Goal: Task Accomplishment & Management: Manage account settings

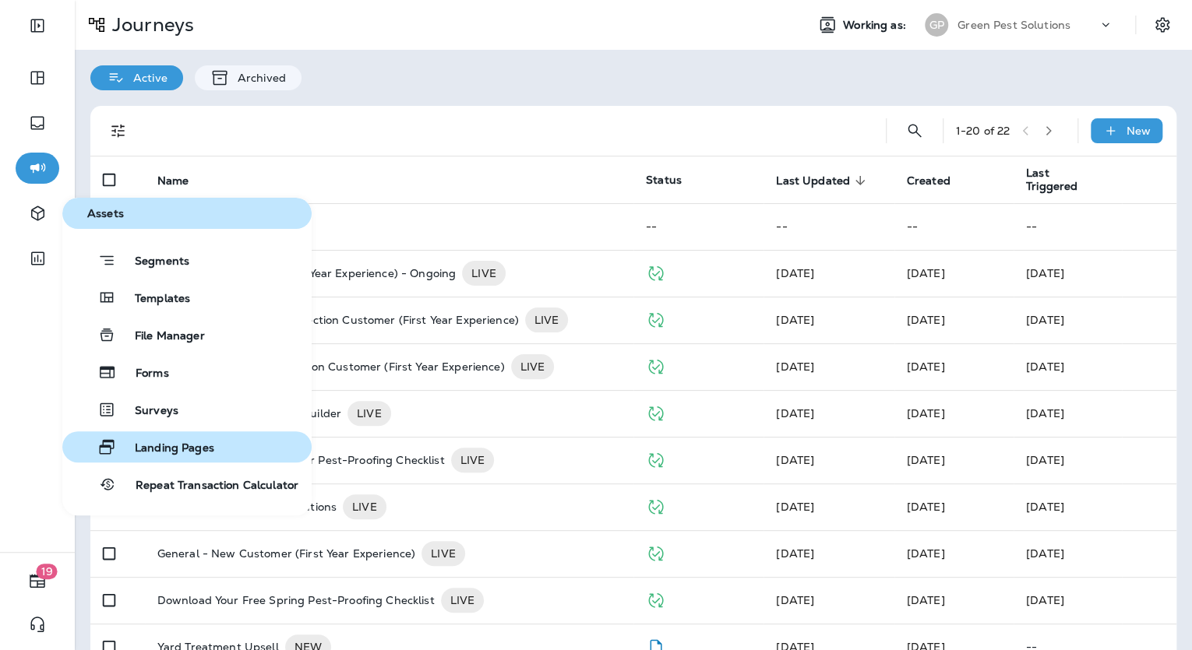
click at [171, 439] on div "Landing Pages" at bounding box center [142, 447] width 146 height 19
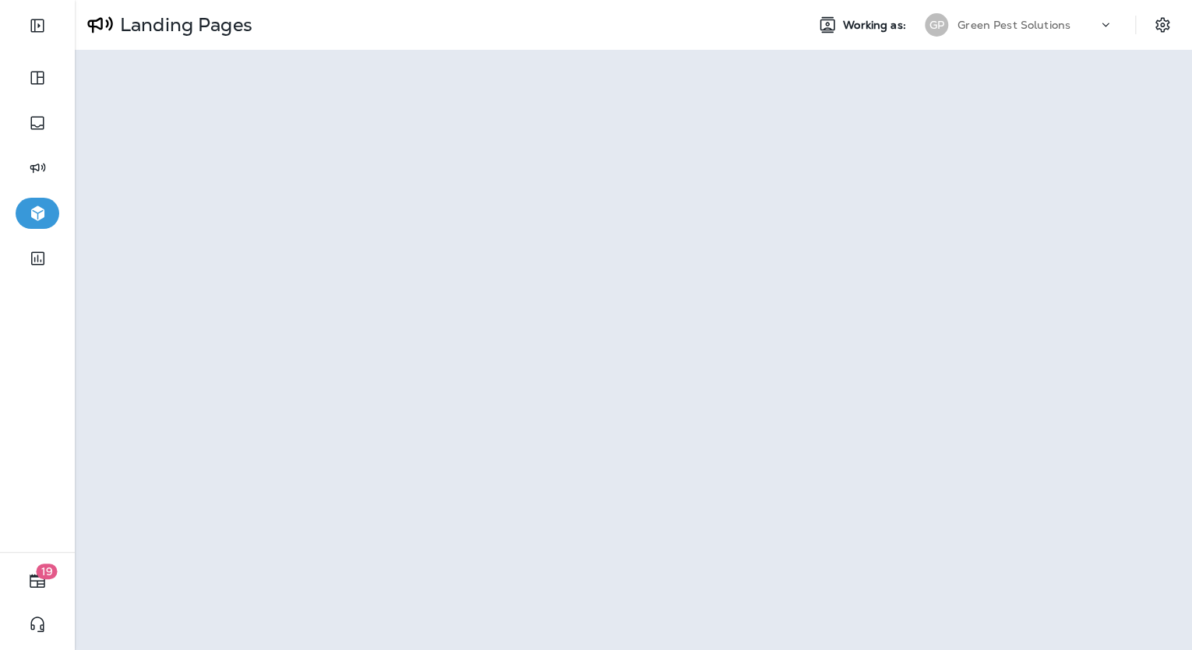
click at [670, 31] on div "Landing Pages" at bounding box center [434, 24] width 718 height 39
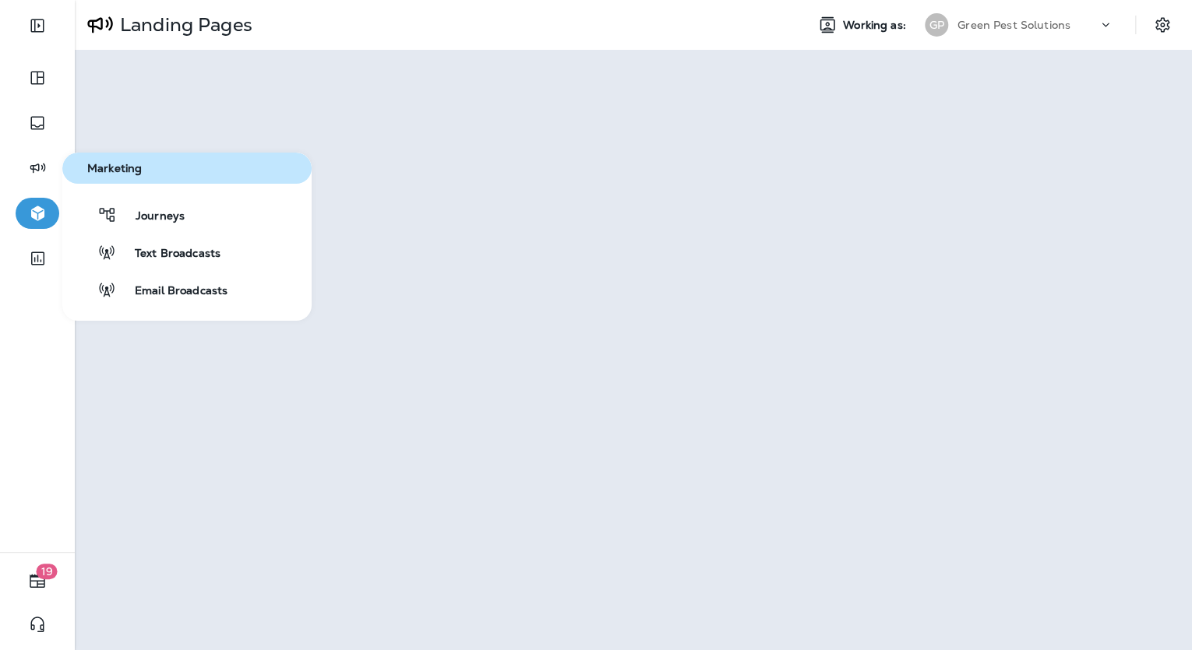
click at [170, 231] on div "Journeys Text Broadcasts Email Broadcasts" at bounding box center [186, 252] width 249 height 106
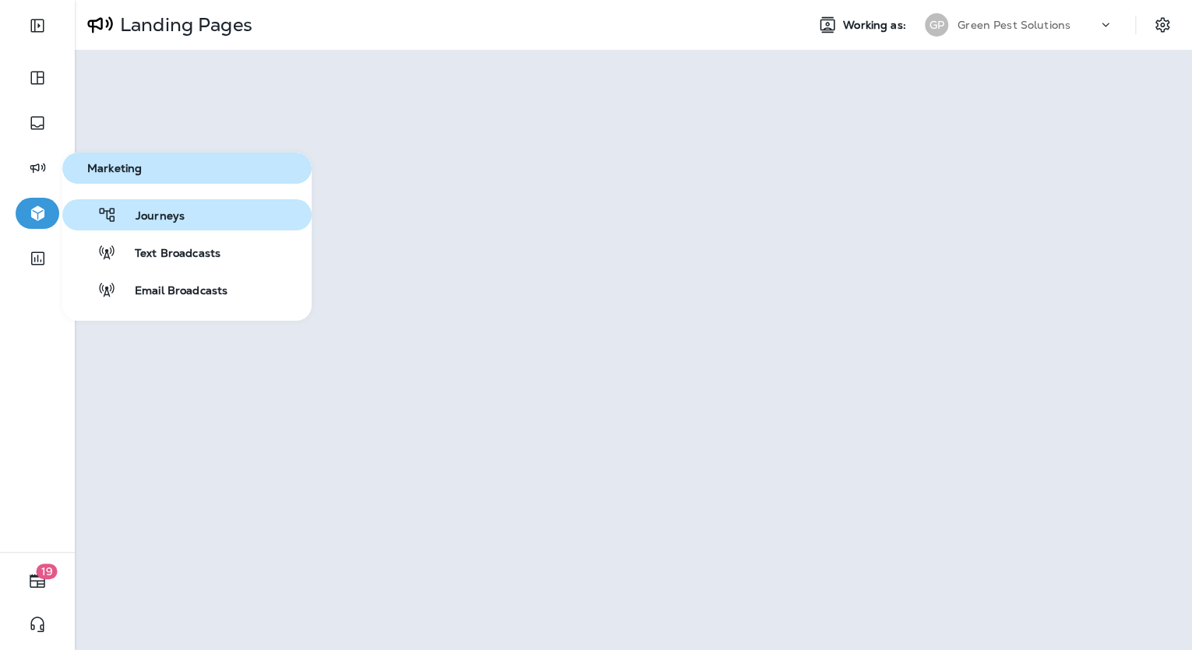
click at [169, 213] on span "Journeys" at bounding box center [151, 217] width 68 height 15
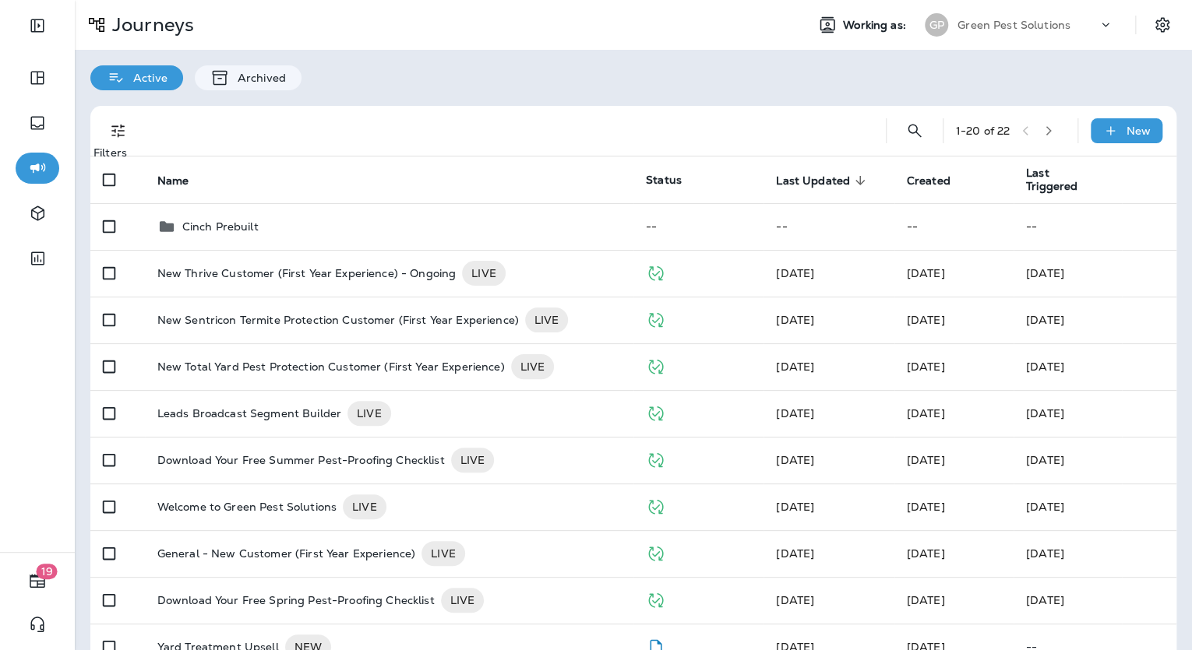
click at [118, 129] on icon "Filters" at bounding box center [118, 131] width 19 height 19
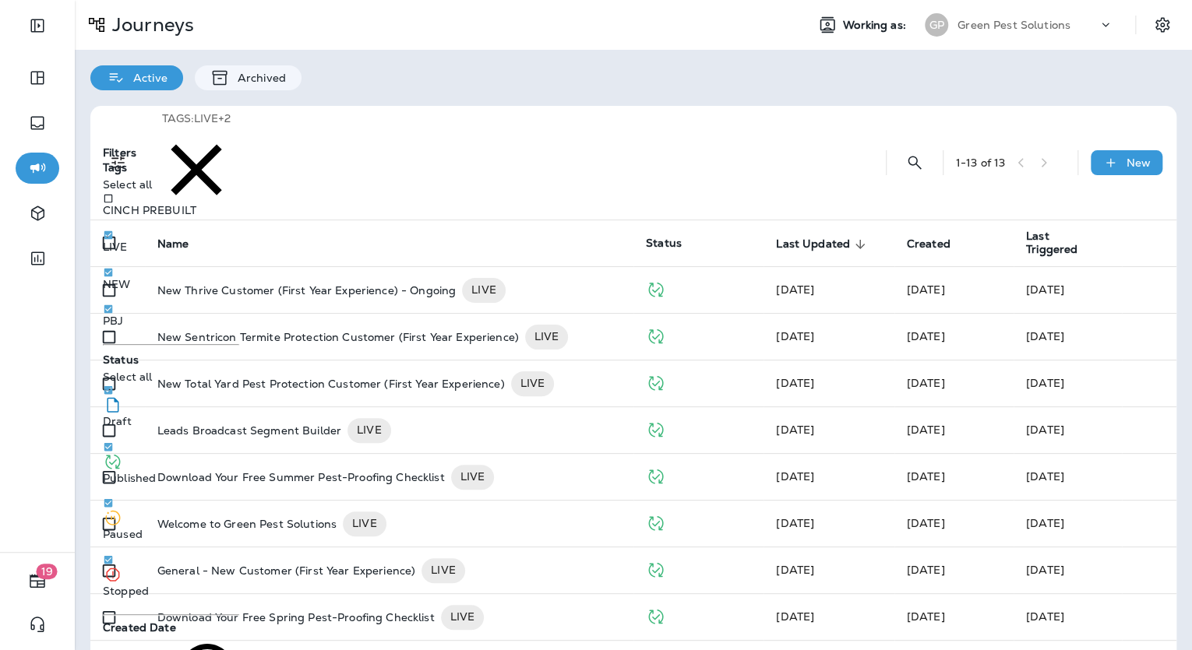
click at [586, 118] on div "Tags : LIVE +2" at bounding box center [503, 163] width 714 height 114
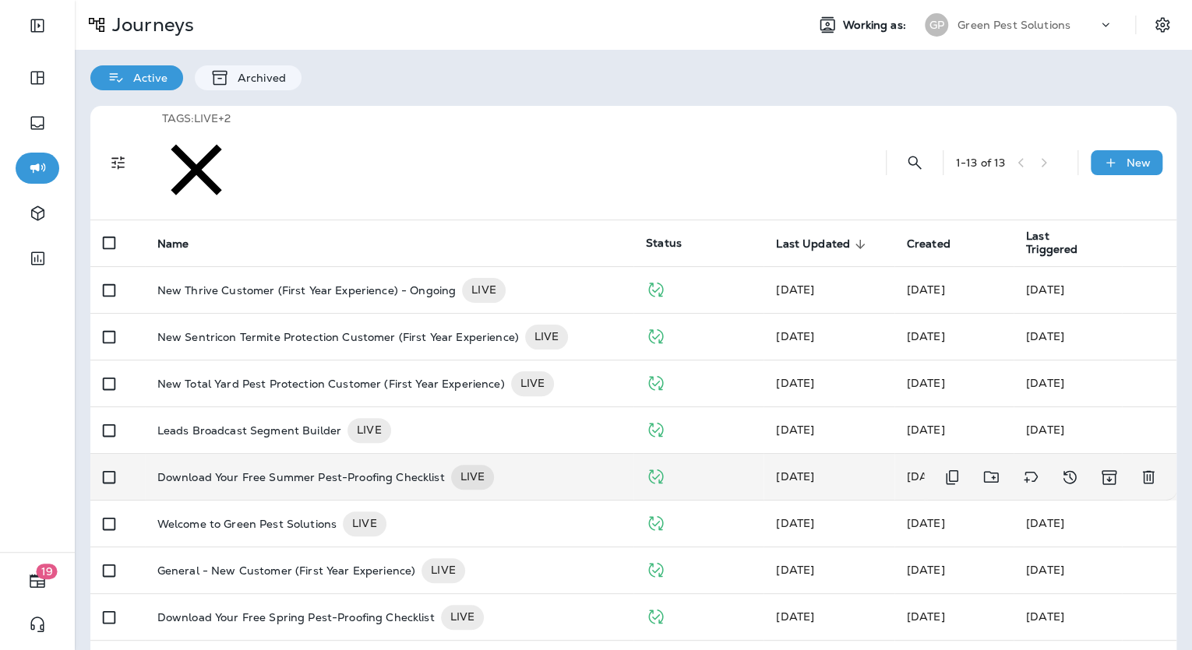
click at [225, 465] on p "Download Your Free Summer Pest-Proofing Checklist" at bounding box center [300, 477] width 287 height 25
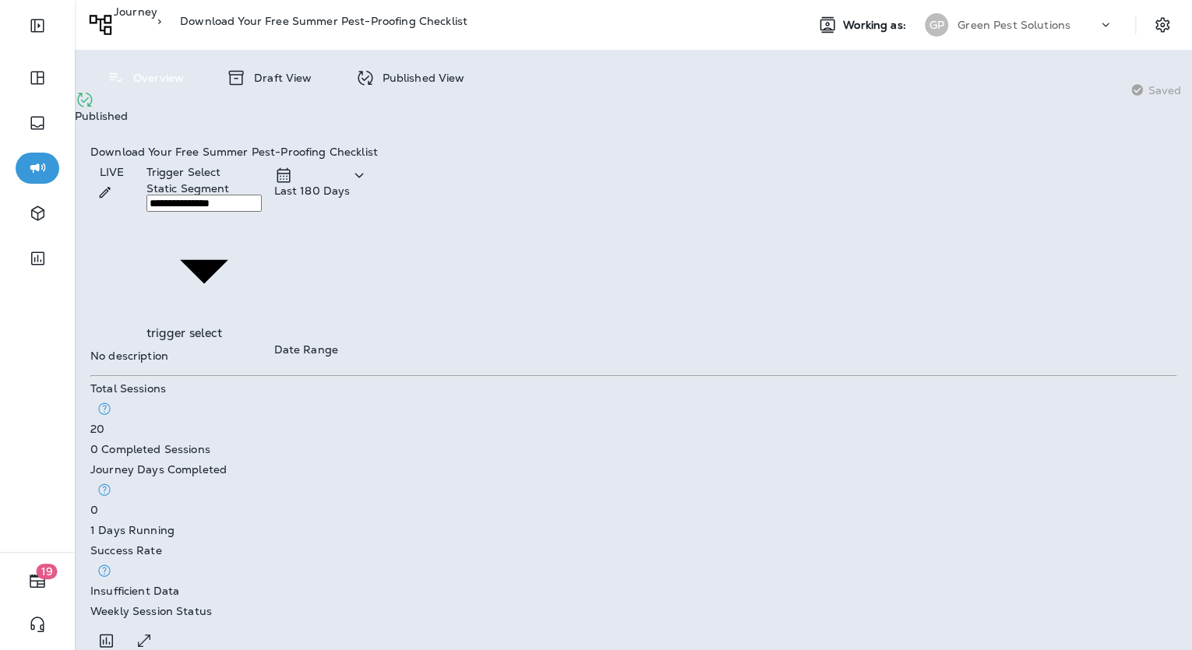
click at [303, 77] on p "Draft View" at bounding box center [278, 78] width 65 height 12
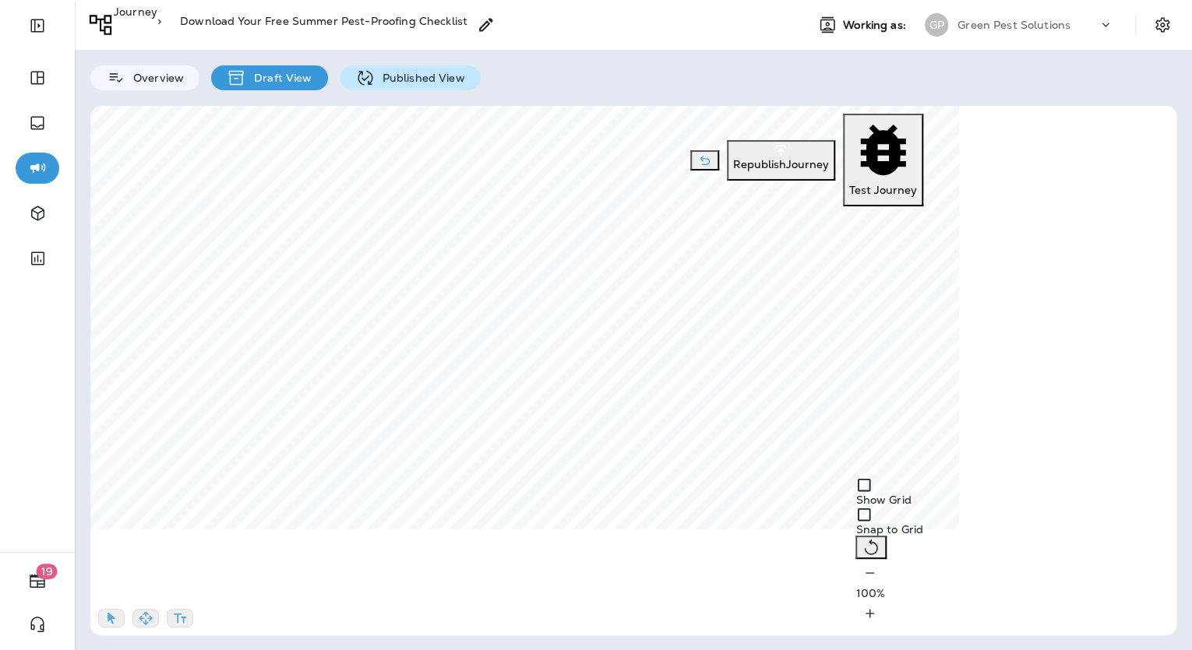
click at [392, 84] on div "Published View" at bounding box center [410, 77] width 141 height 25
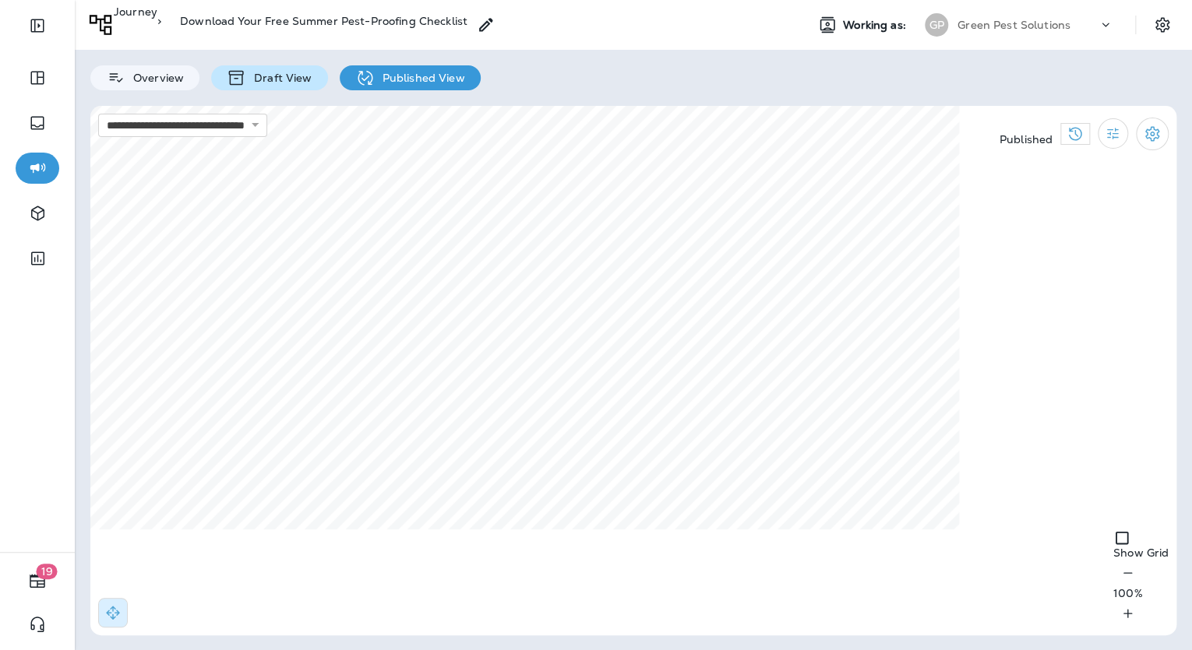
click at [289, 76] on p "Draft View" at bounding box center [278, 78] width 65 height 12
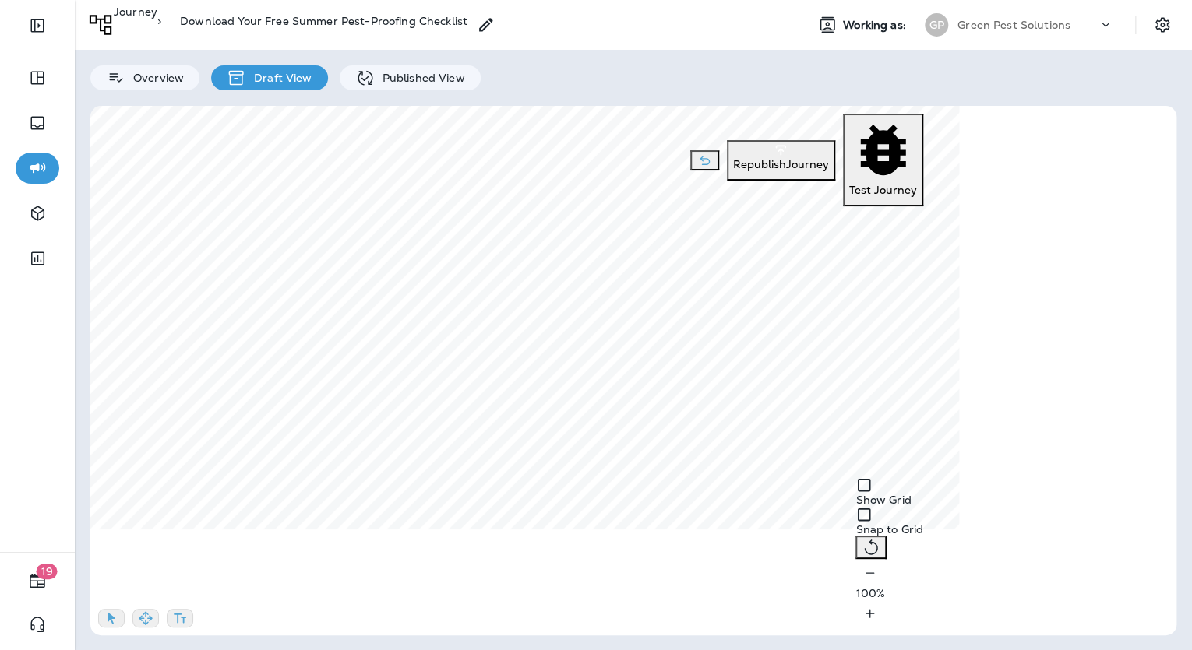
scroll to position [62, 0]
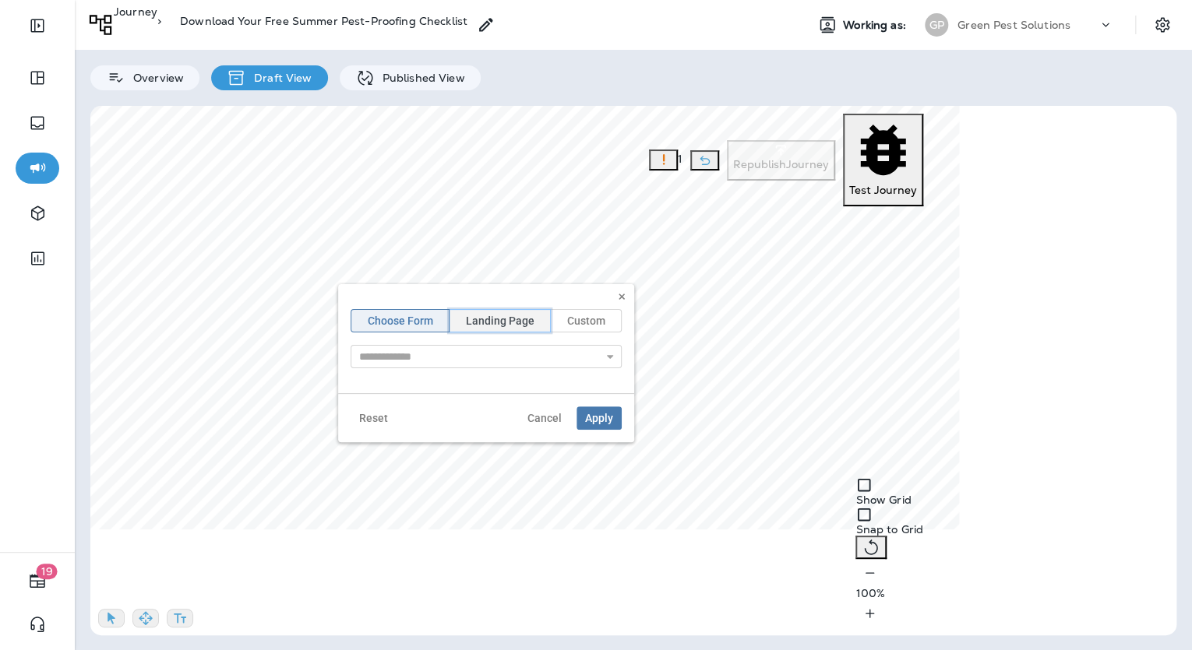
click at [485, 327] on button "Landing Page" at bounding box center [500, 320] width 102 height 23
click at [479, 354] on input "text" at bounding box center [486, 356] width 271 height 23
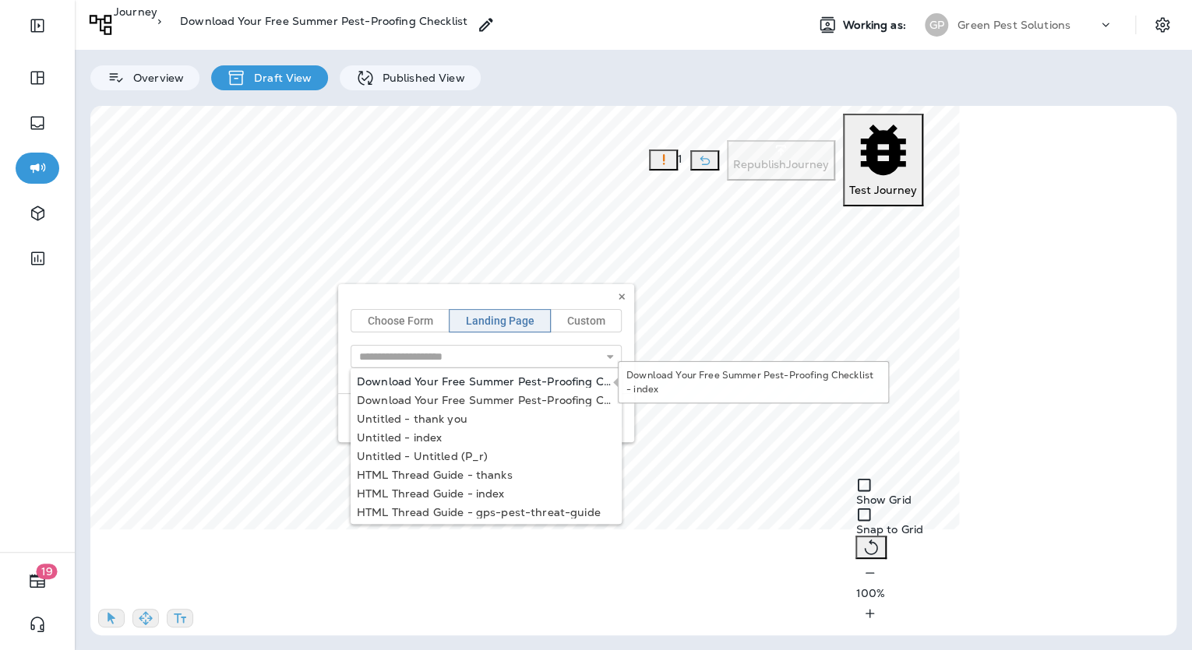
type input "**********"
click at [492, 379] on div "**********" at bounding box center [486, 338] width 296 height 109
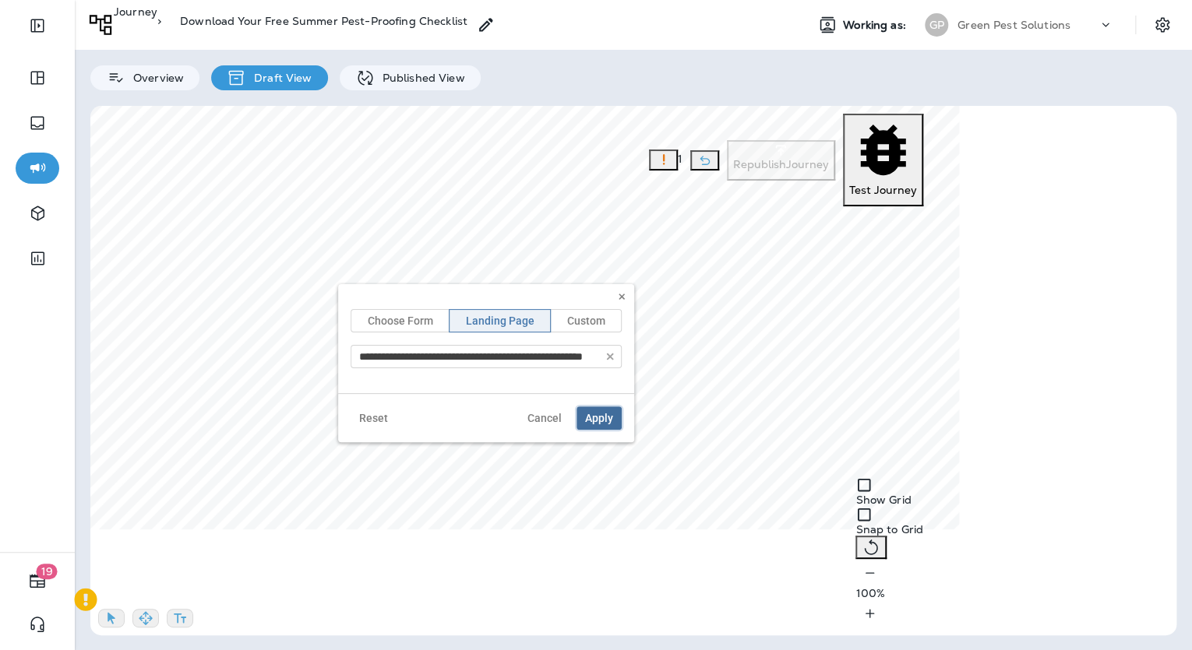
click at [604, 419] on span "Apply" at bounding box center [599, 418] width 28 height 11
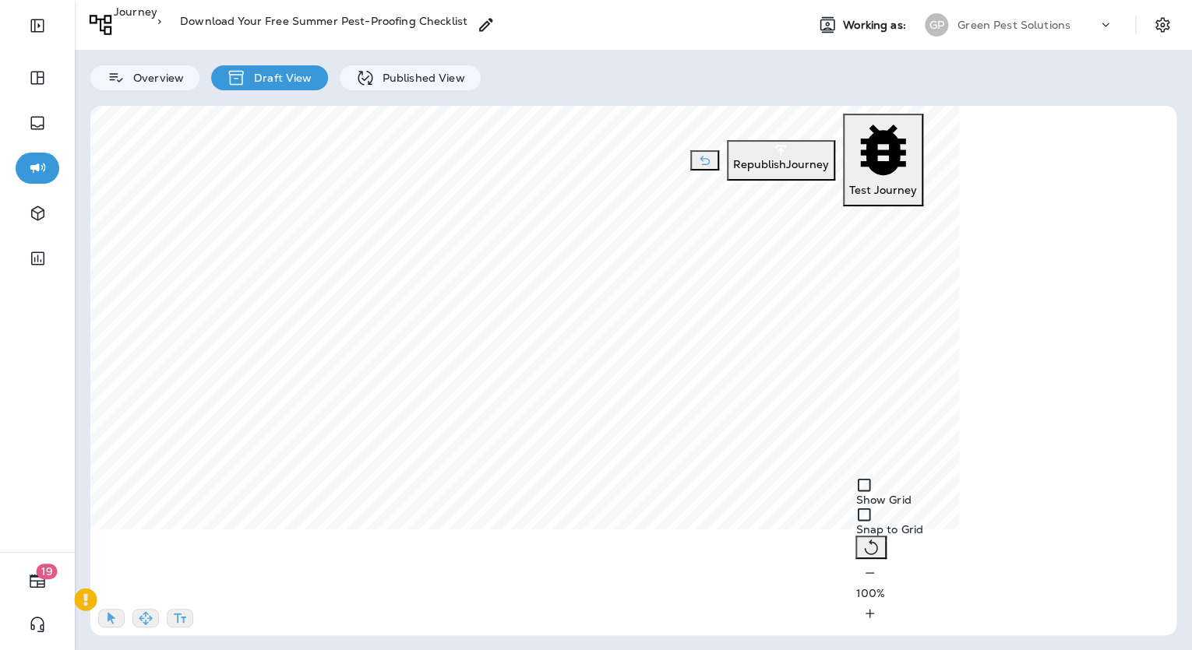
click at [748, 158] on p "Republish Journey" at bounding box center [781, 164] width 96 height 12
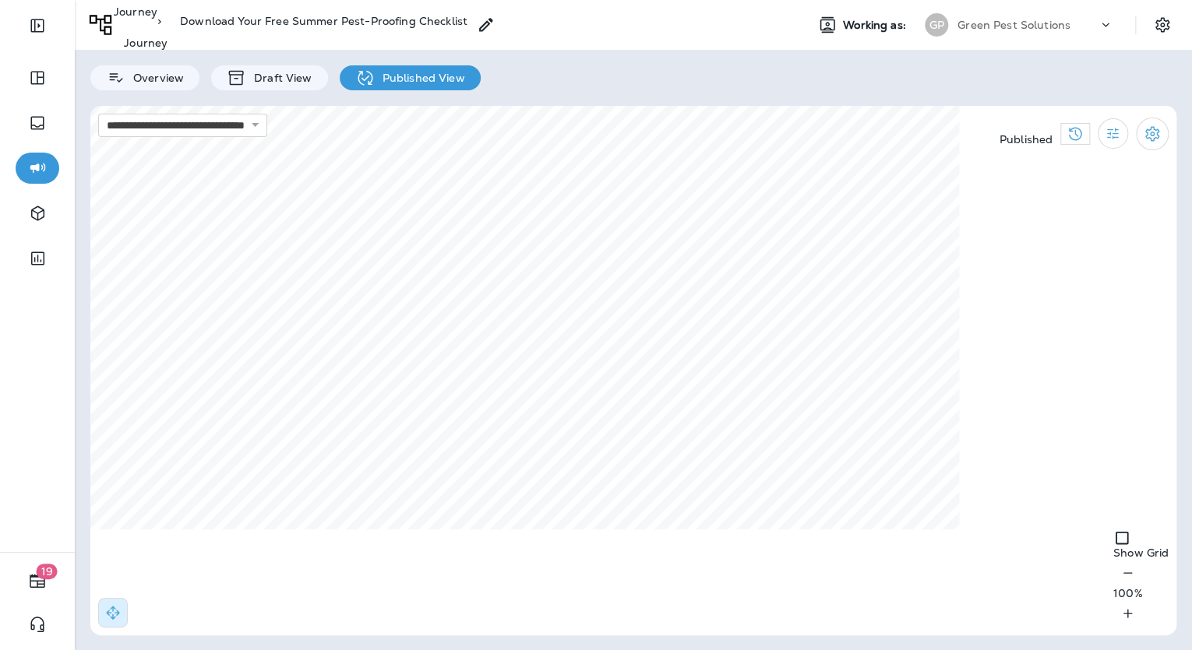
click at [157, 19] on p "Journey" at bounding box center [136, 20] width 44 height 31
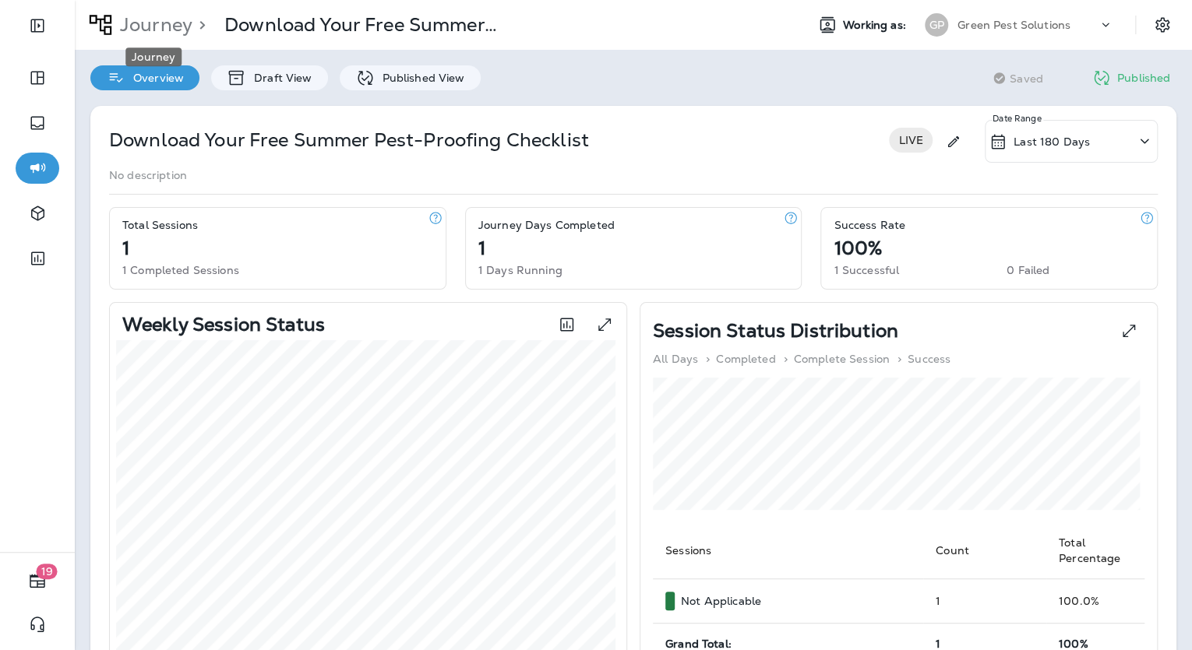
click at [139, 19] on p "Journey" at bounding box center [153, 24] width 79 height 23
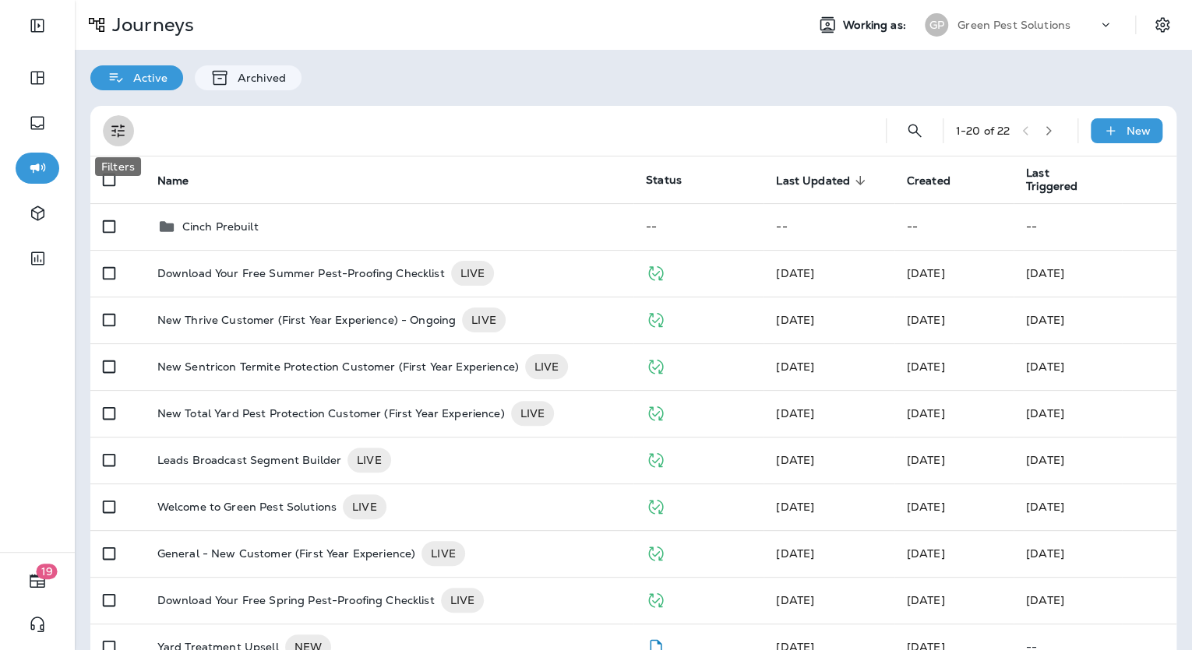
click at [122, 129] on icon "Filters" at bounding box center [118, 131] width 19 height 19
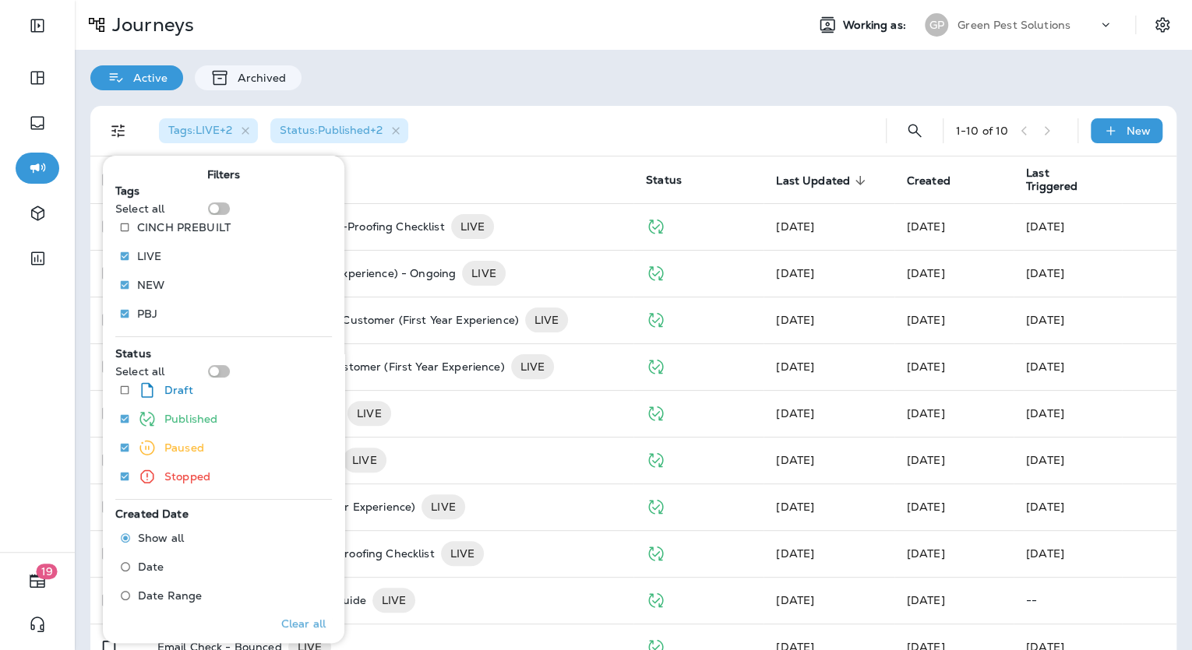
click at [435, 50] on div "Active Archived" at bounding box center [633, 70] width 1117 height 41
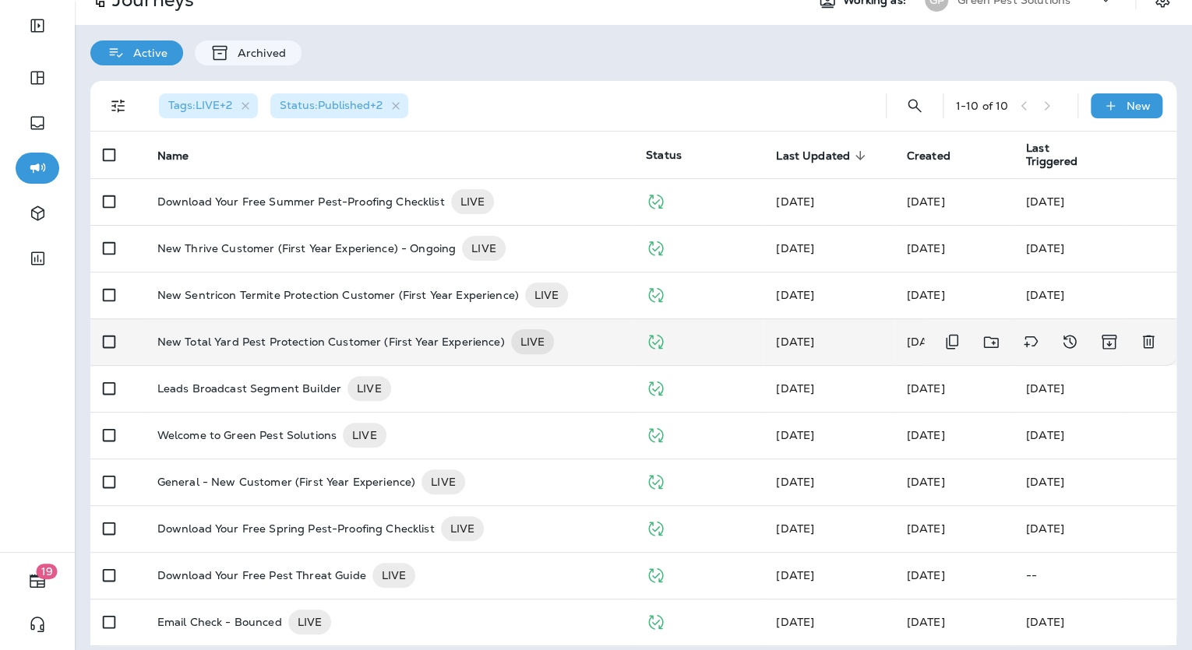
scroll to position [36, 0]
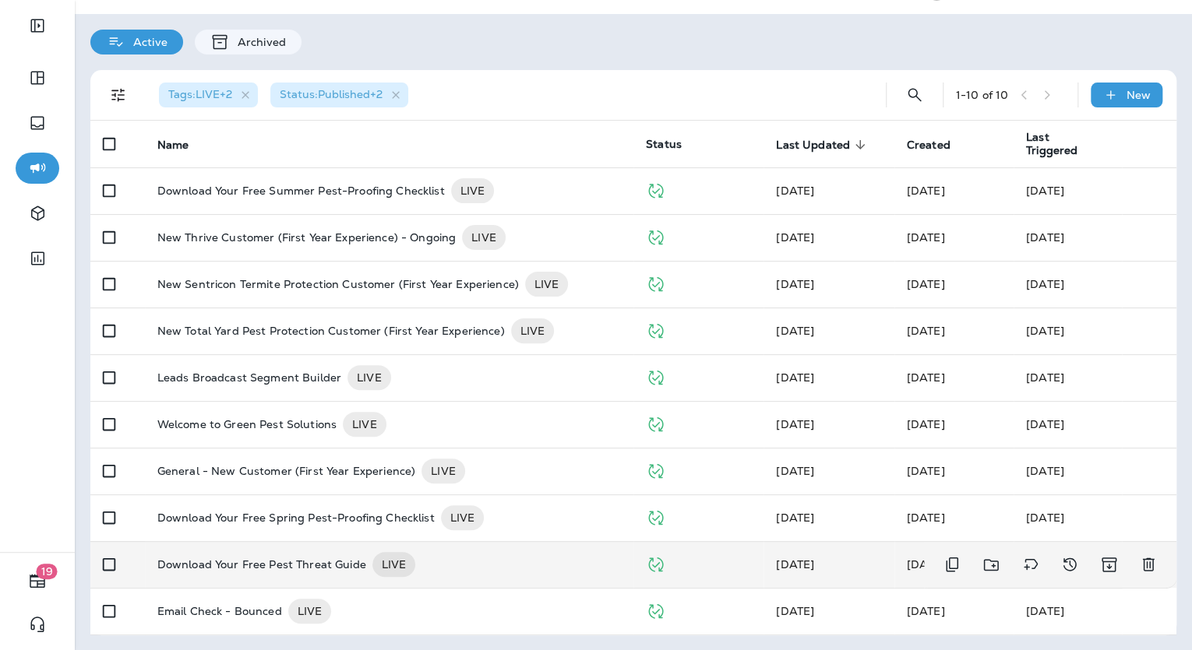
click at [265, 580] on td "Download Your Free Pest Threat Guide LIVE" at bounding box center [389, 564] width 488 height 47
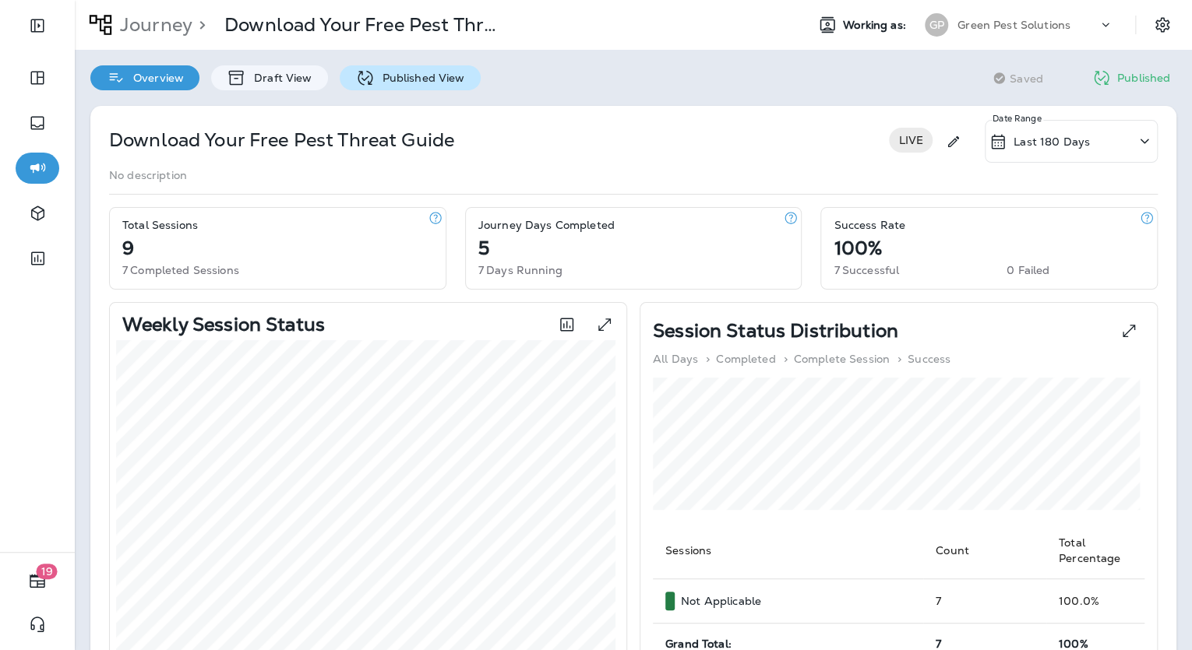
click at [413, 72] on p "Published View" at bounding box center [420, 78] width 90 height 12
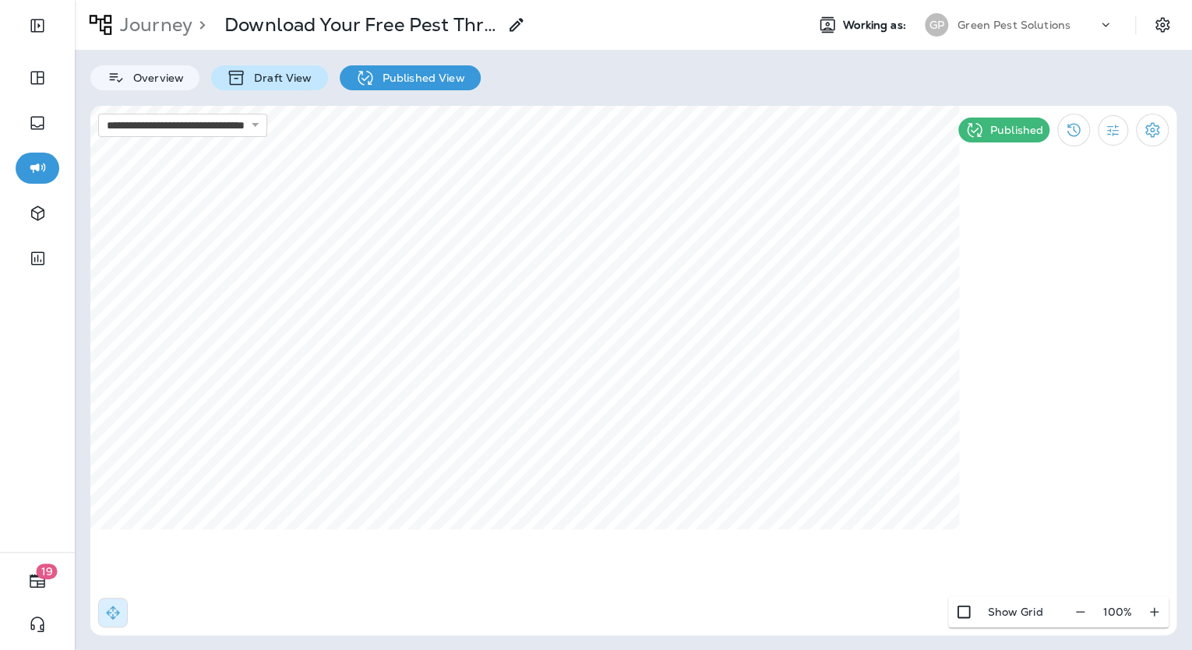
click at [302, 76] on p "Draft View" at bounding box center [278, 78] width 65 height 12
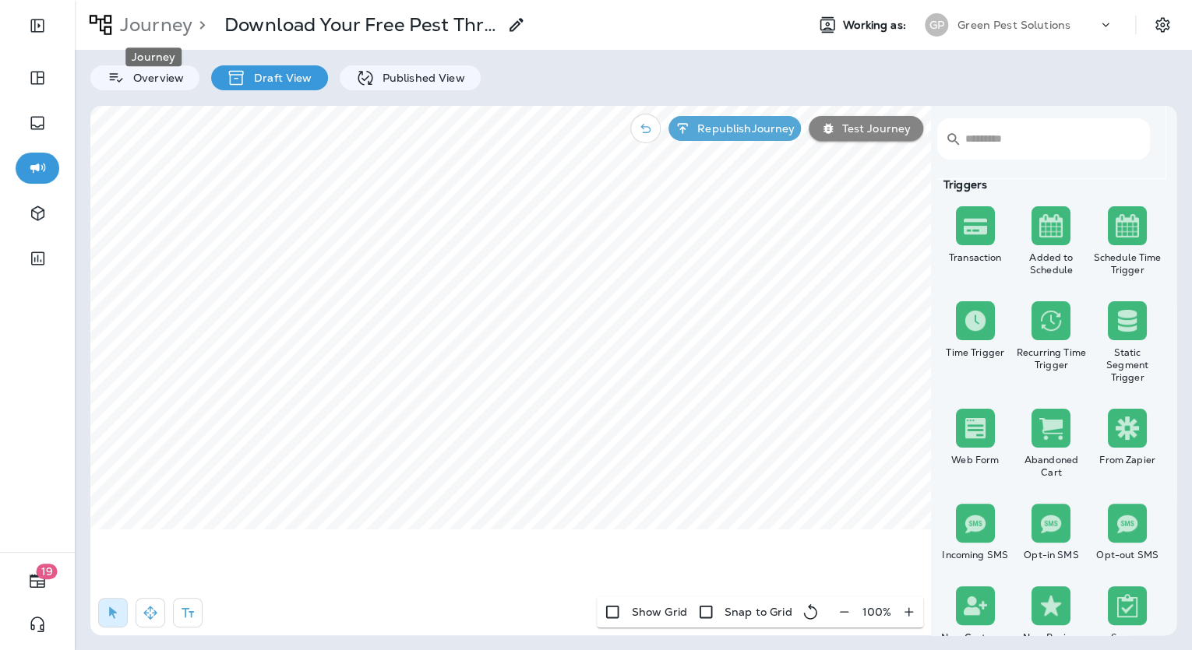
click at [184, 30] on p "Journey" at bounding box center [153, 24] width 79 height 23
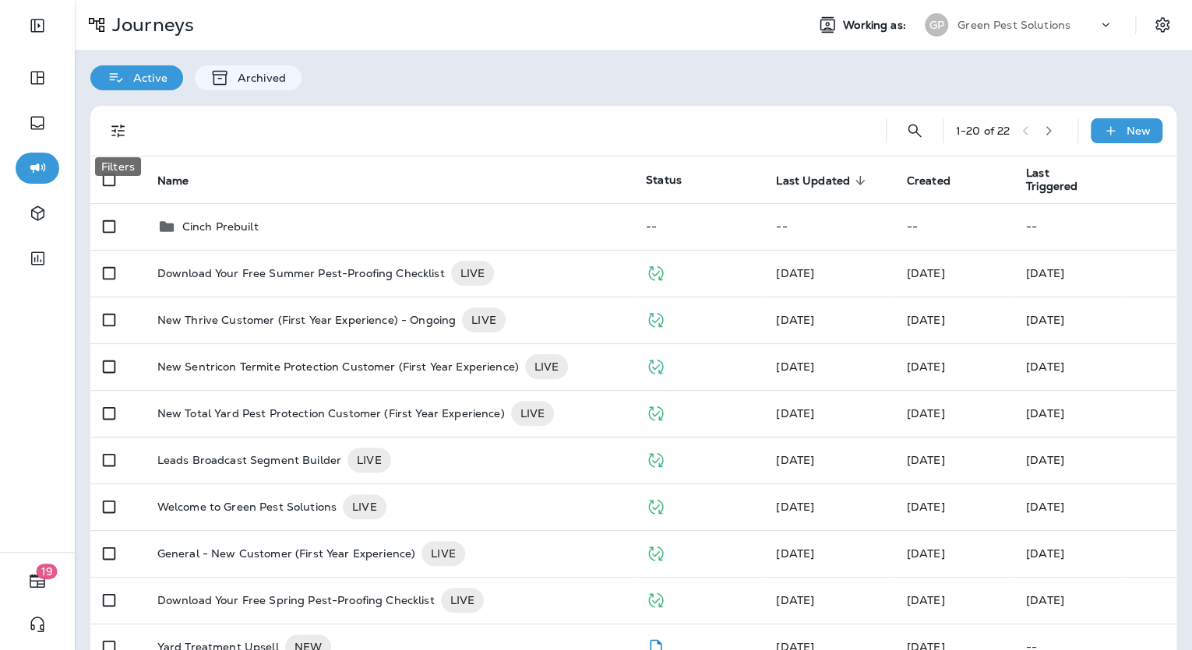
click at [113, 129] on icon "Filters" at bounding box center [118, 131] width 19 height 19
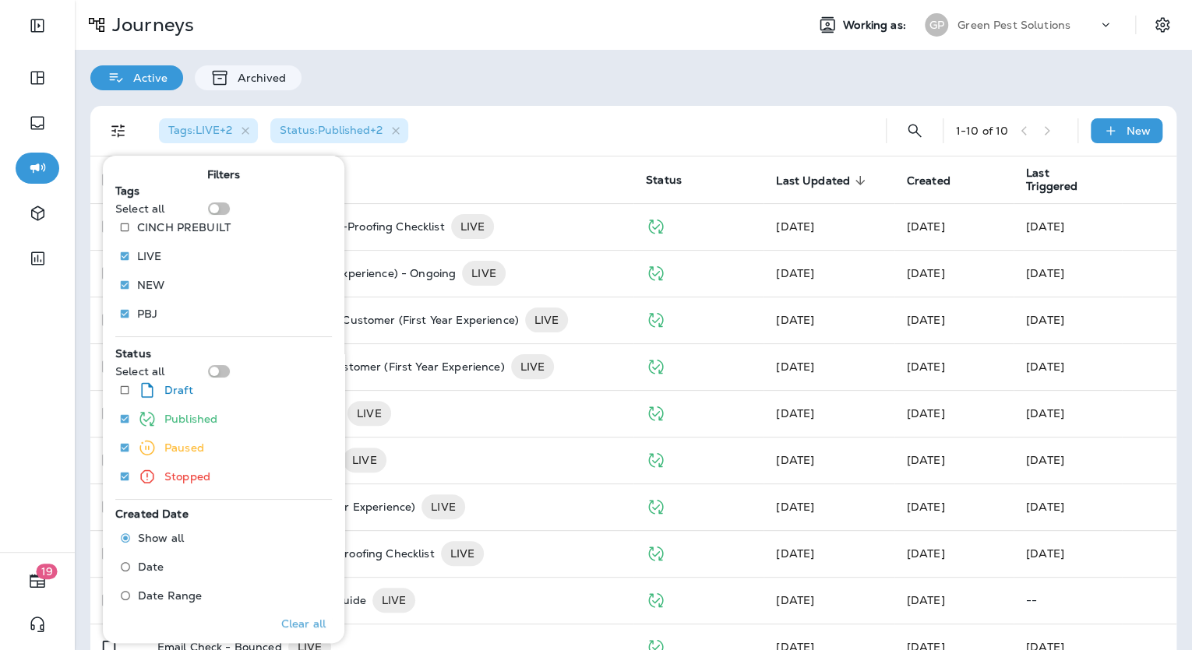
click at [426, 81] on div "Active Archived" at bounding box center [633, 70] width 1117 height 41
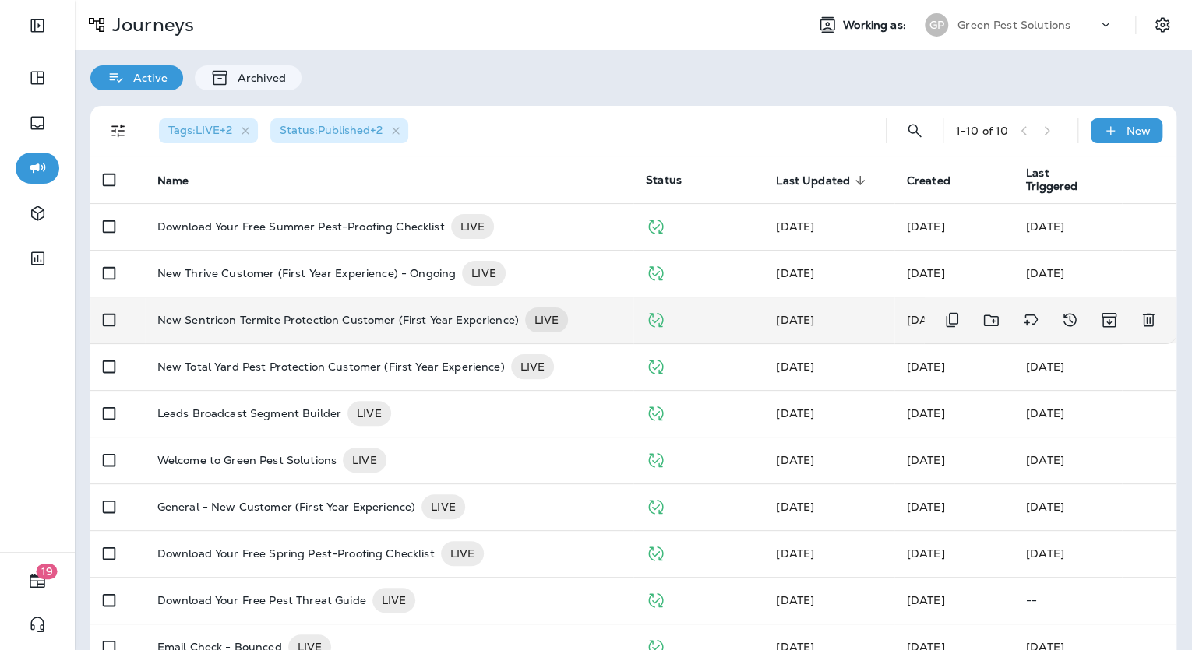
scroll to position [36, 0]
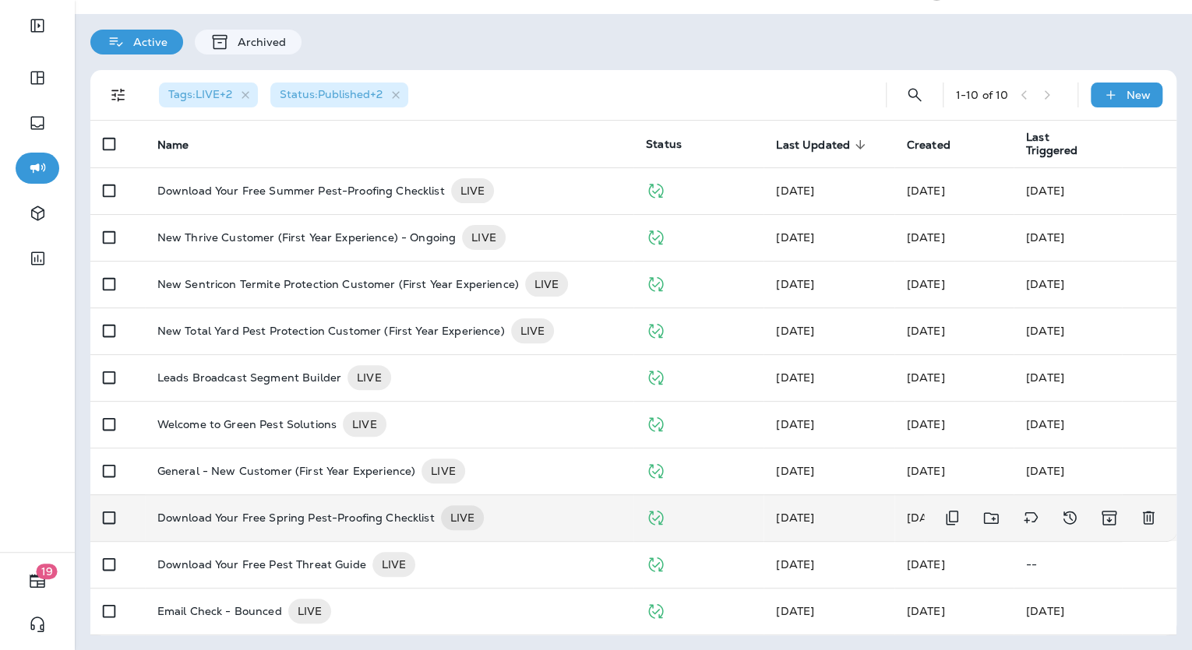
click at [347, 530] on td "Download Your Free Spring Pest-Proofing Checklist LIVE" at bounding box center [389, 518] width 488 height 47
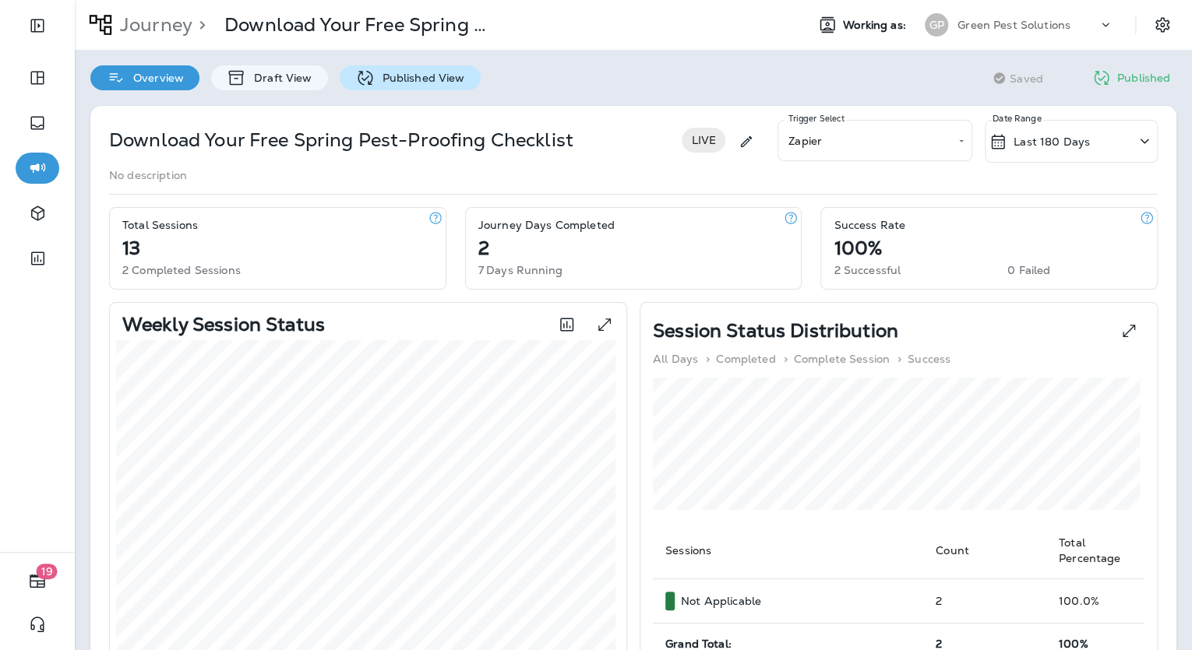
click at [408, 87] on div "Published View" at bounding box center [410, 77] width 141 height 25
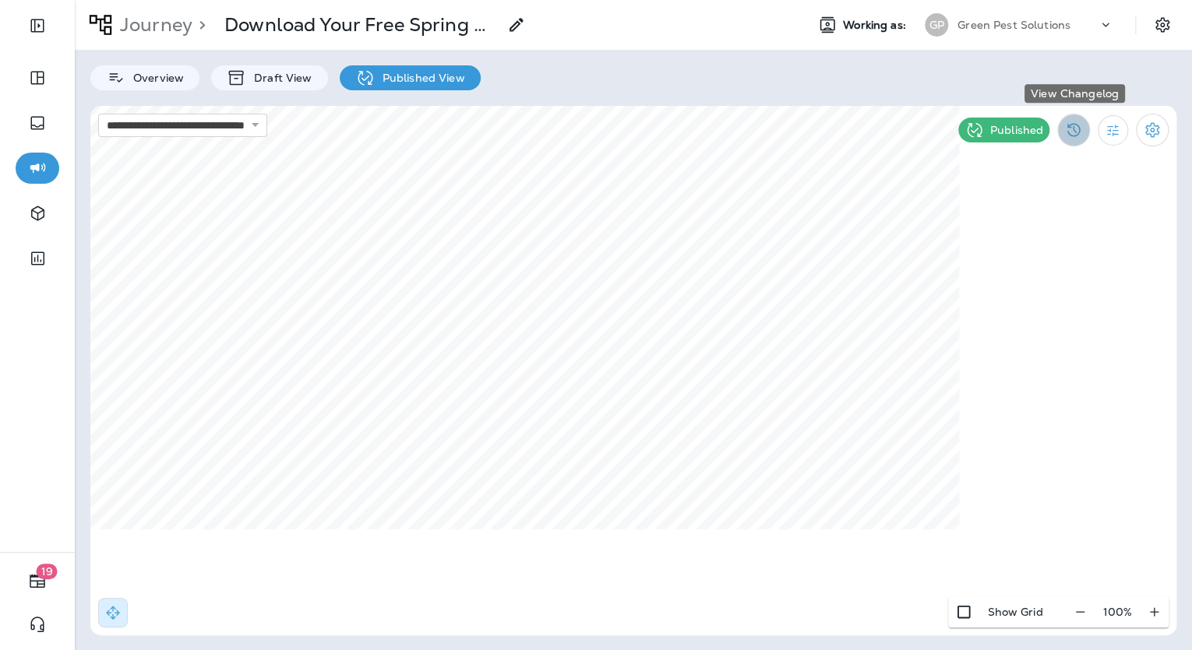
click at [1081, 124] on icon "View Changelog" at bounding box center [1073, 130] width 19 height 19
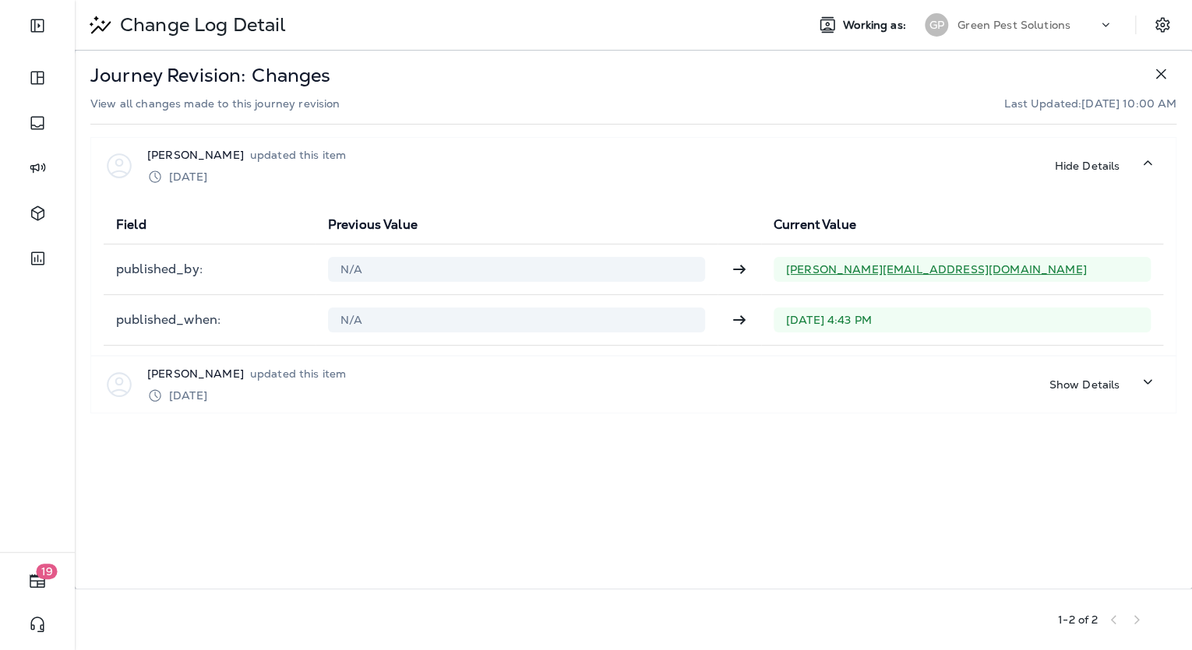
click at [1154, 69] on icon "button" at bounding box center [1160, 74] width 19 height 19
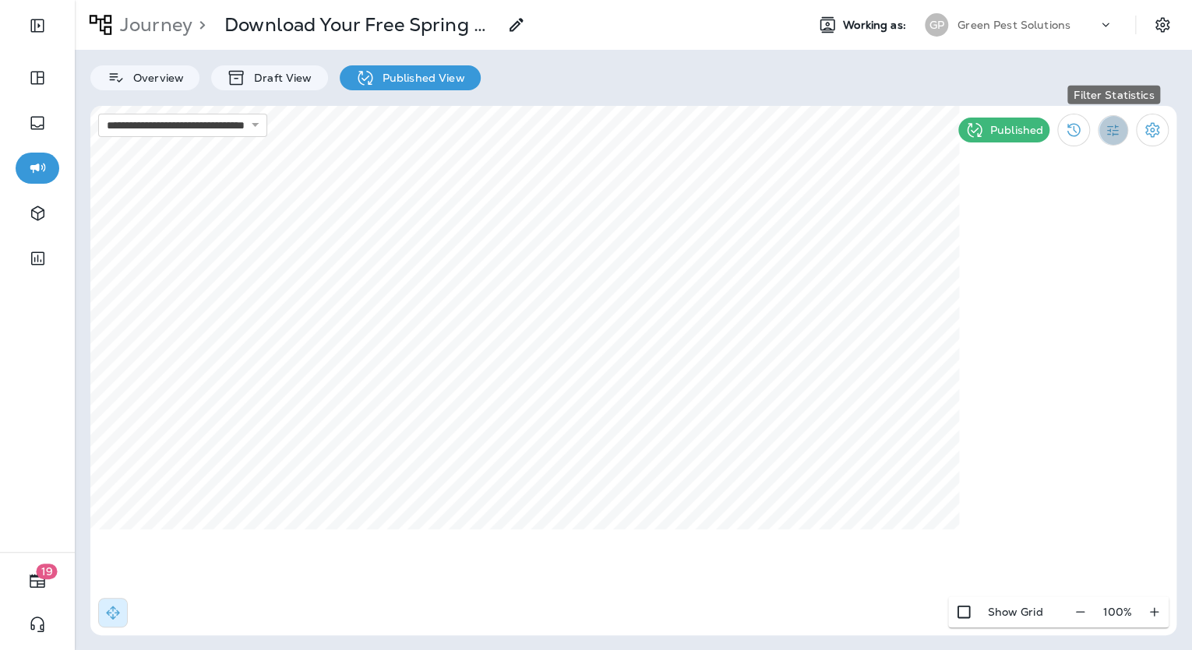
click at [1102, 134] on button "Filter Statistics" at bounding box center [1113, 130] width 30 height 30
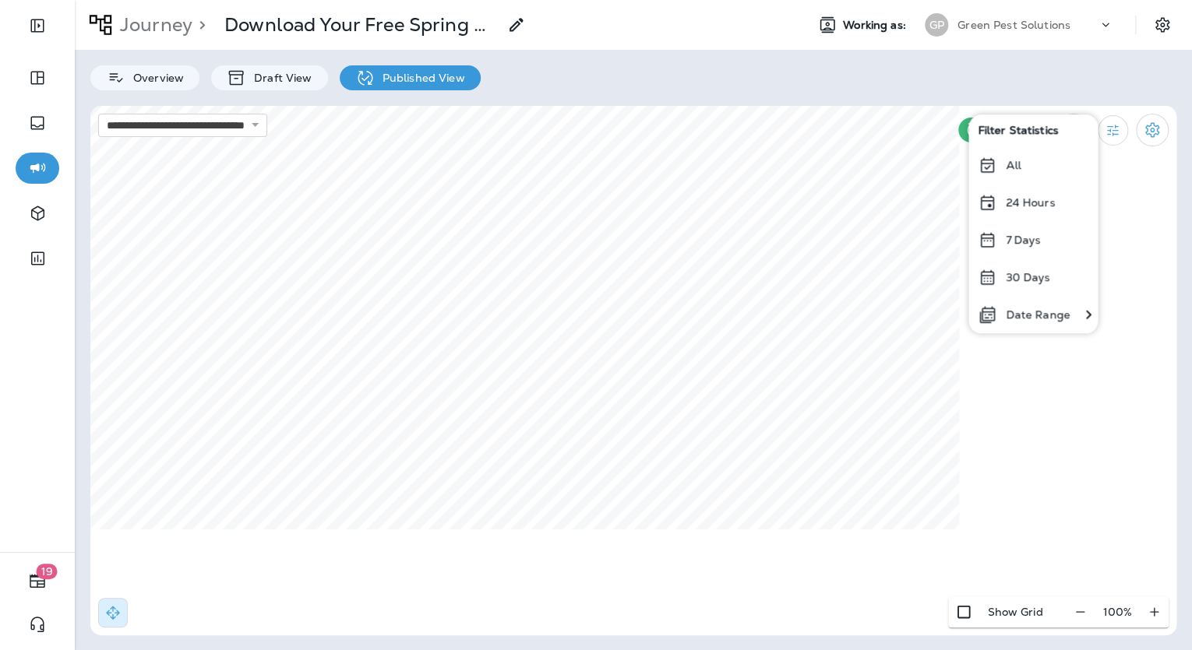
click at [1057, 162] on div "All" at bounding box center [1032, 164] width 129 height 37
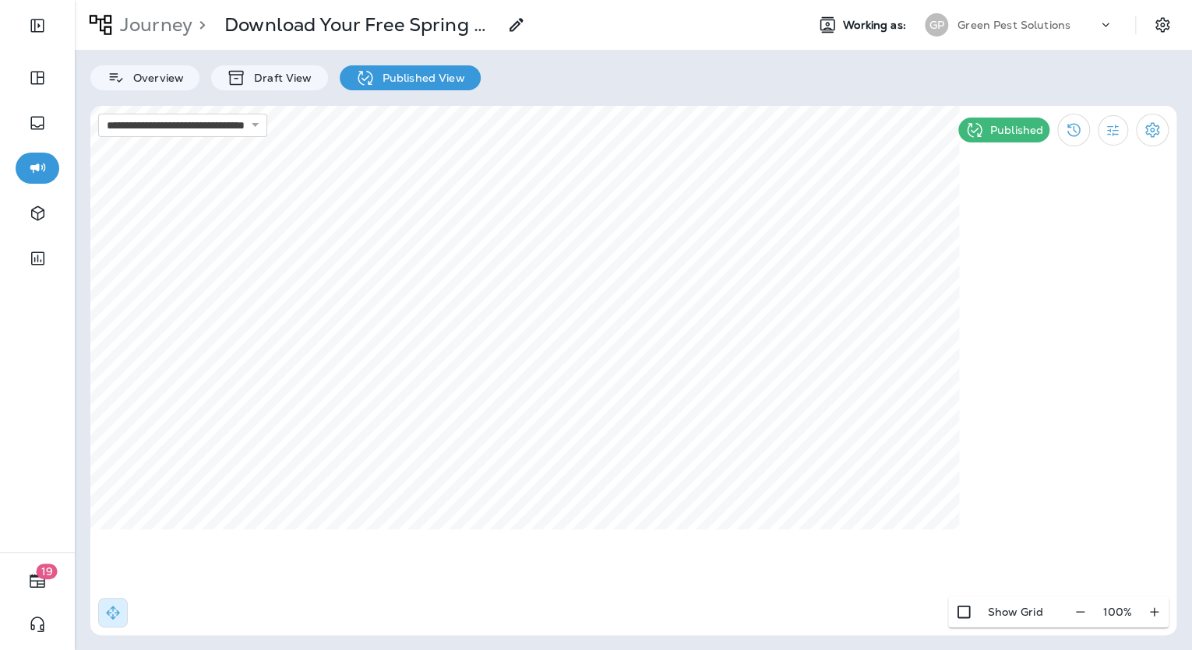
click at [167, 16] on p "Journey" at bounding box center [153, 24] width 79 height 23
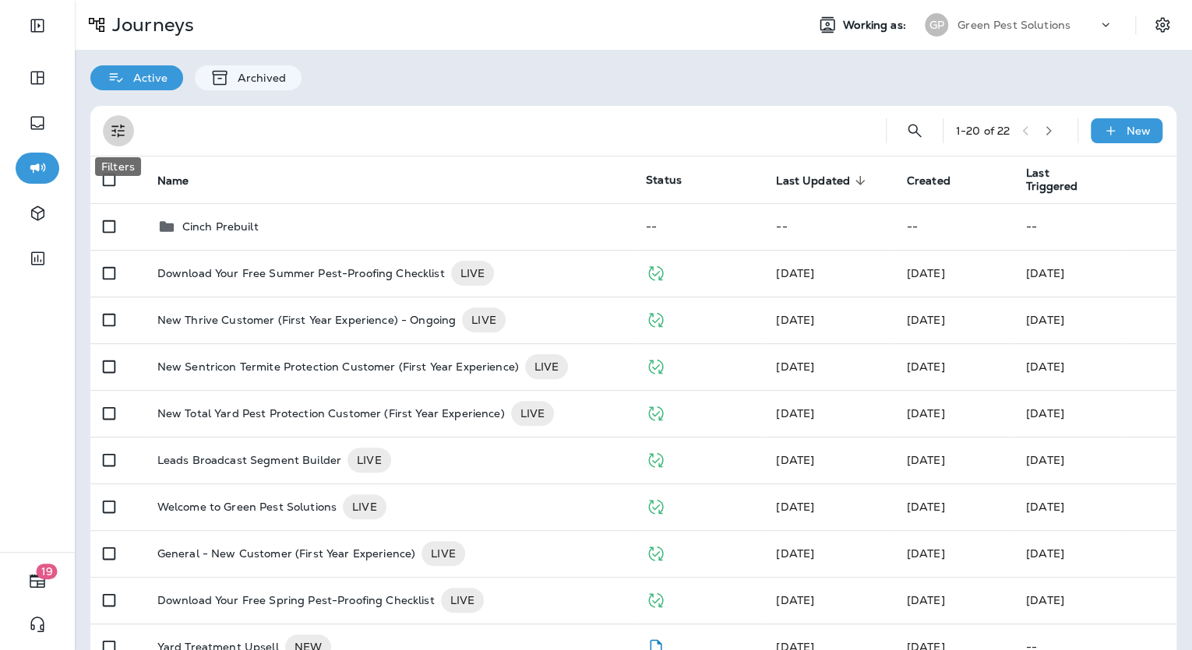
click at [111, 122] on icon "Filters" at bounding box center [118, 131] width 19 height 19
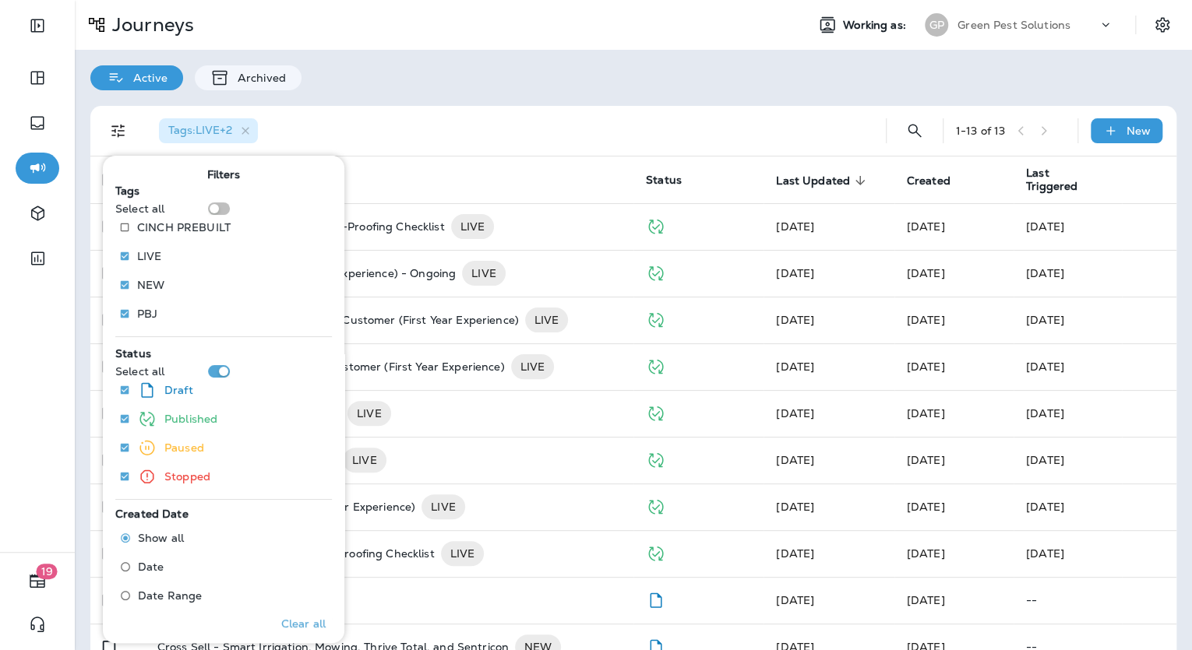
click at [436, 103] on div "Tags : LIVE +2 1 - 13 of 13 New Name Status Last Updated sorted descending Crea…" at bounding box center [633, 458] width 1117 height 737
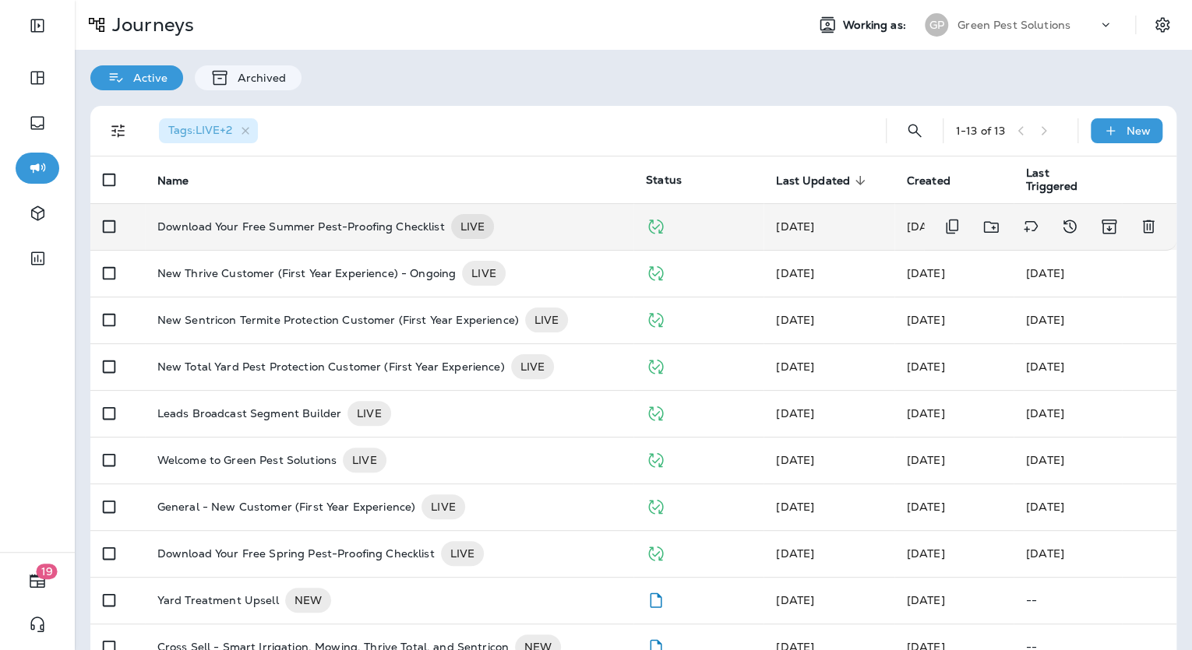
click at [333, 224] on p "Download Your Free Summer Pest-Proofing Checklist" at bounding box center [300, 226] width 287 height 25
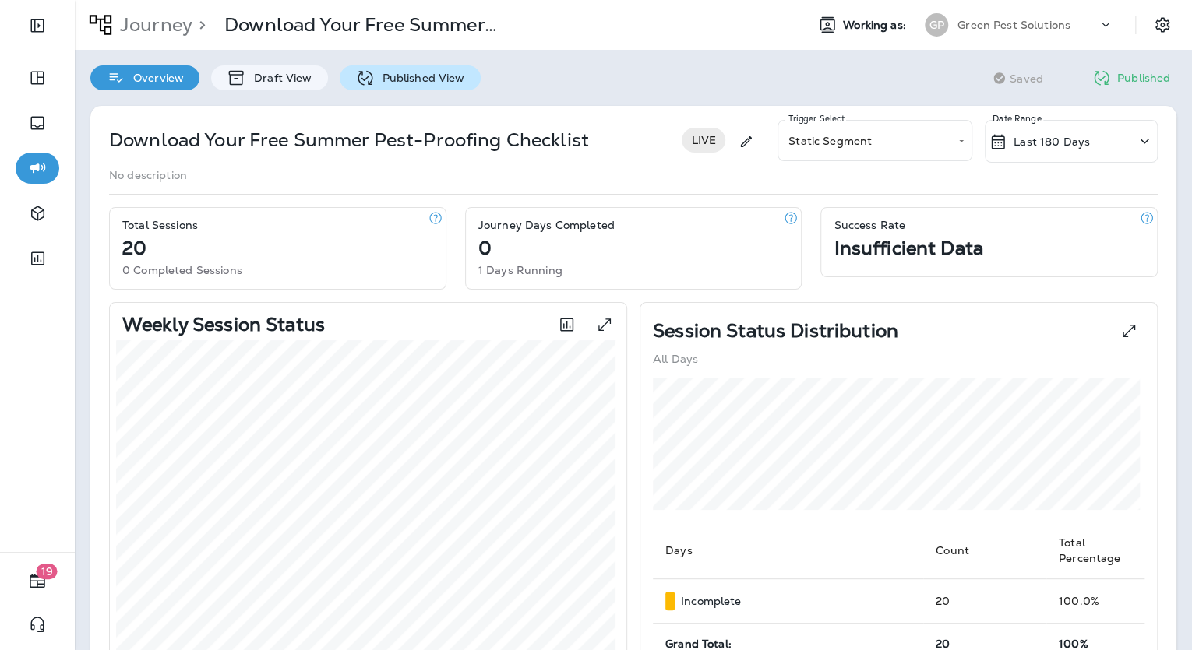
click at [410, 69] on div "Published View" at bounding box center [410, 77] width 141 height 25
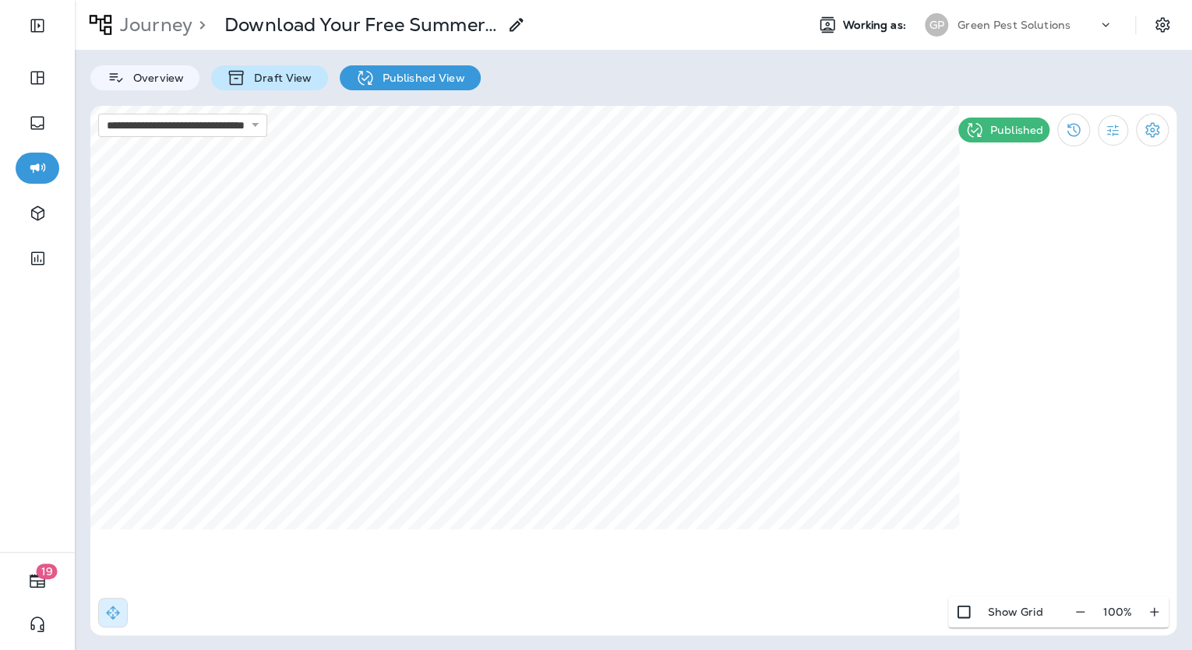
click at [241, 71] on icon at bounding box center [236, 78] width 15 height 15
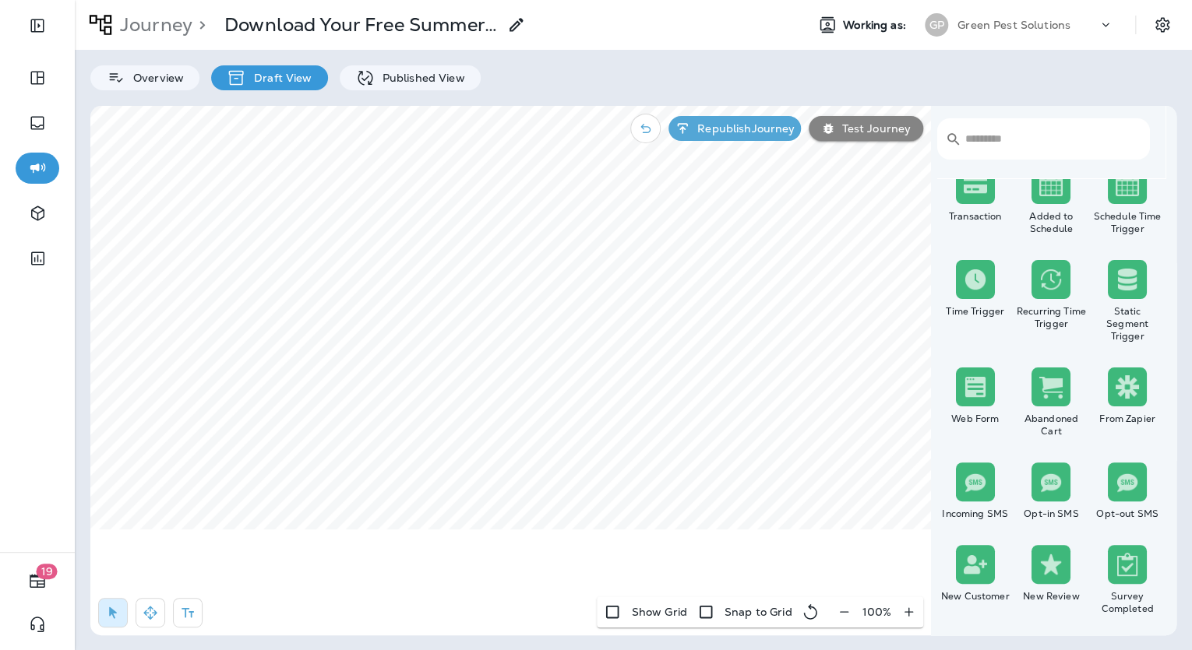
scroll to position [62, 0]
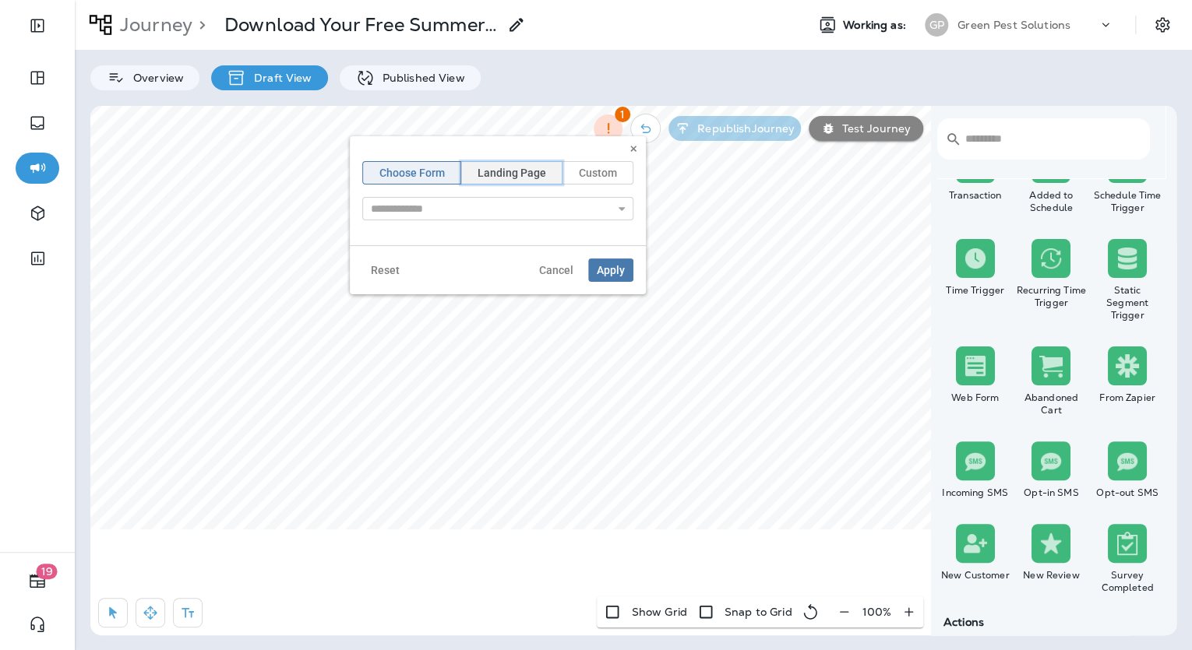
click at [501, 177] on span "Landing Page" at bounding box center [512, 172] width 69 height 11
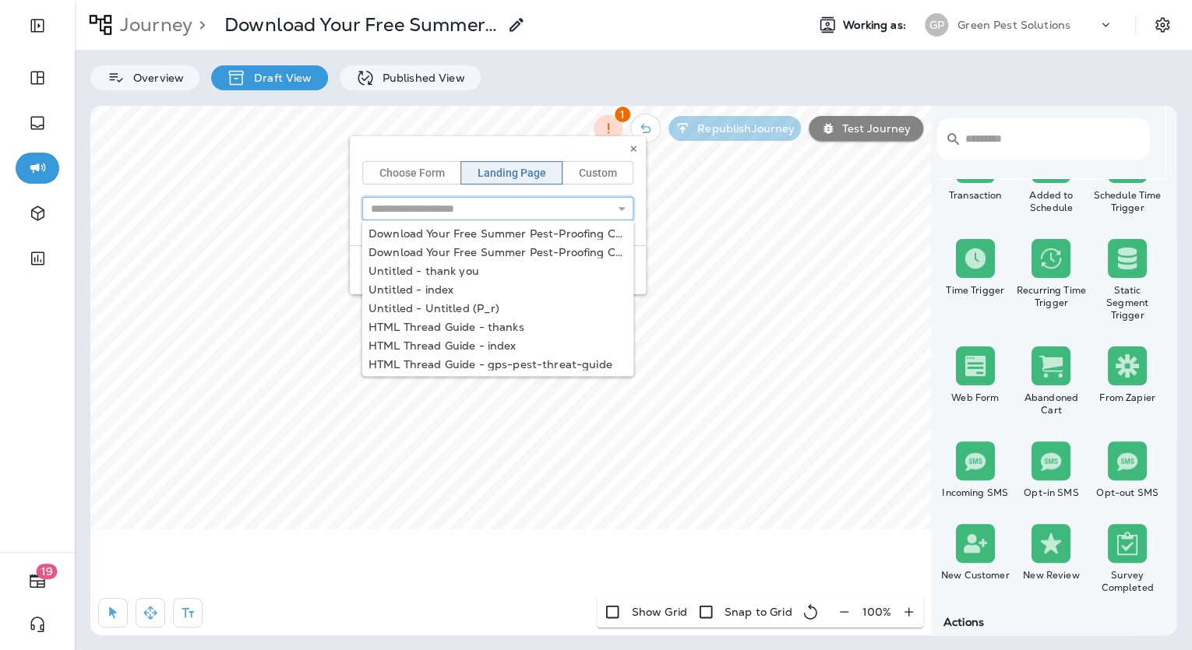
click at [518, 209] on input "text" at bounding box center [497, 208] width 271 height 23
type input "**********"
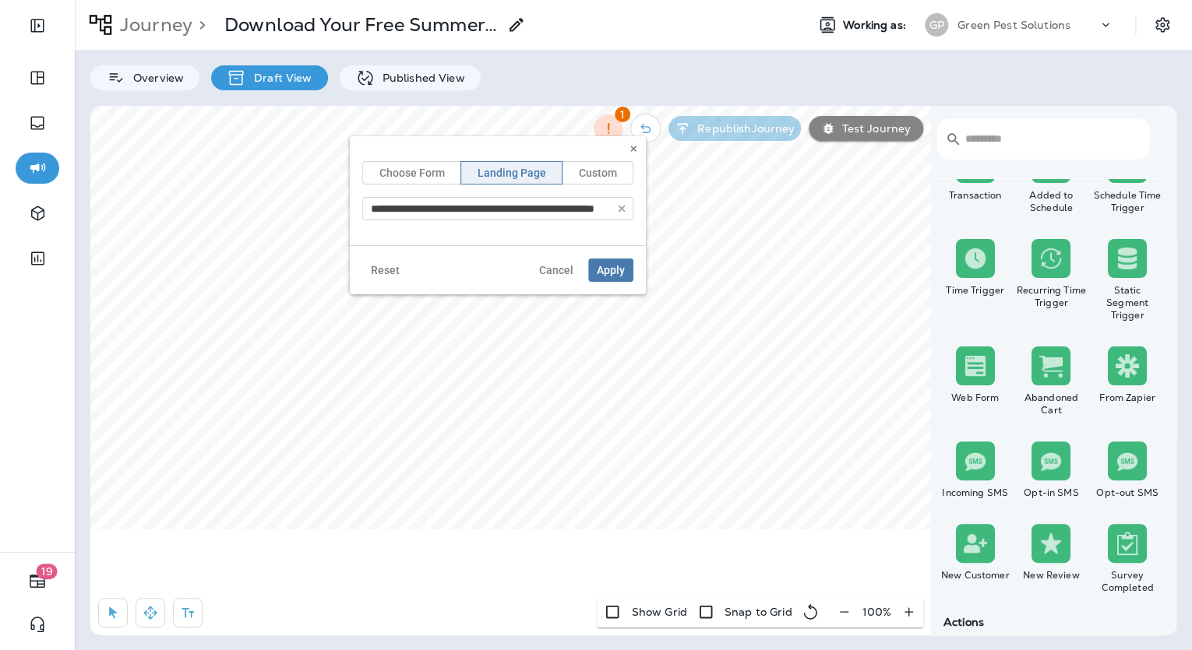
click at [518, 234] on div "**********" at bounding box center [498, 190] width 296 height 109
click at [615, 269] on span "Apply" at bounding box center [611, 270] width 28 height 11
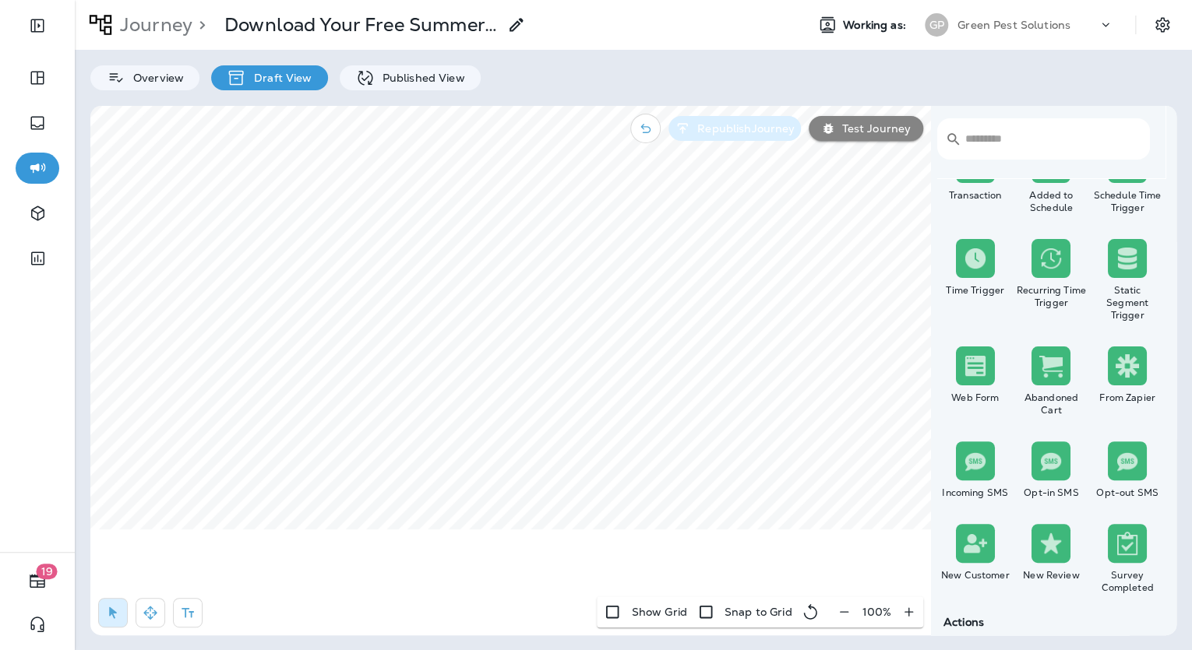
click at [790, 133] on p "Republish Journey" at bounding box center [743, 128] width 104 height 12
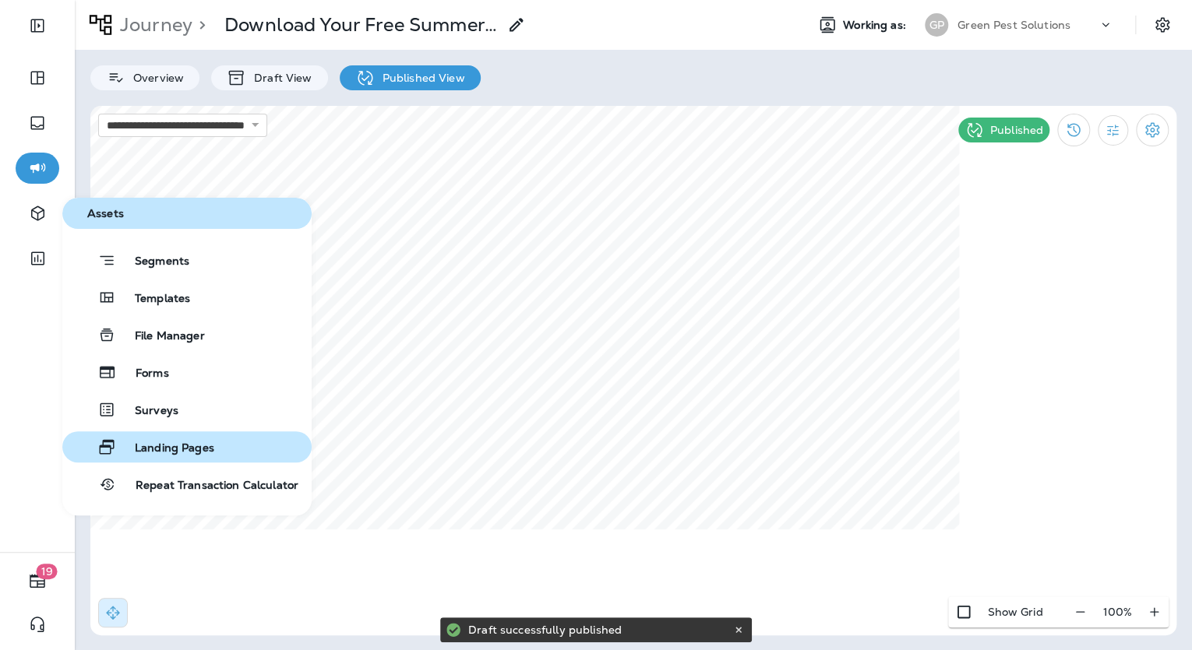
click at [209, 446] on span "Landing Pages" at bounding box center [165, 449] width 98 height 15
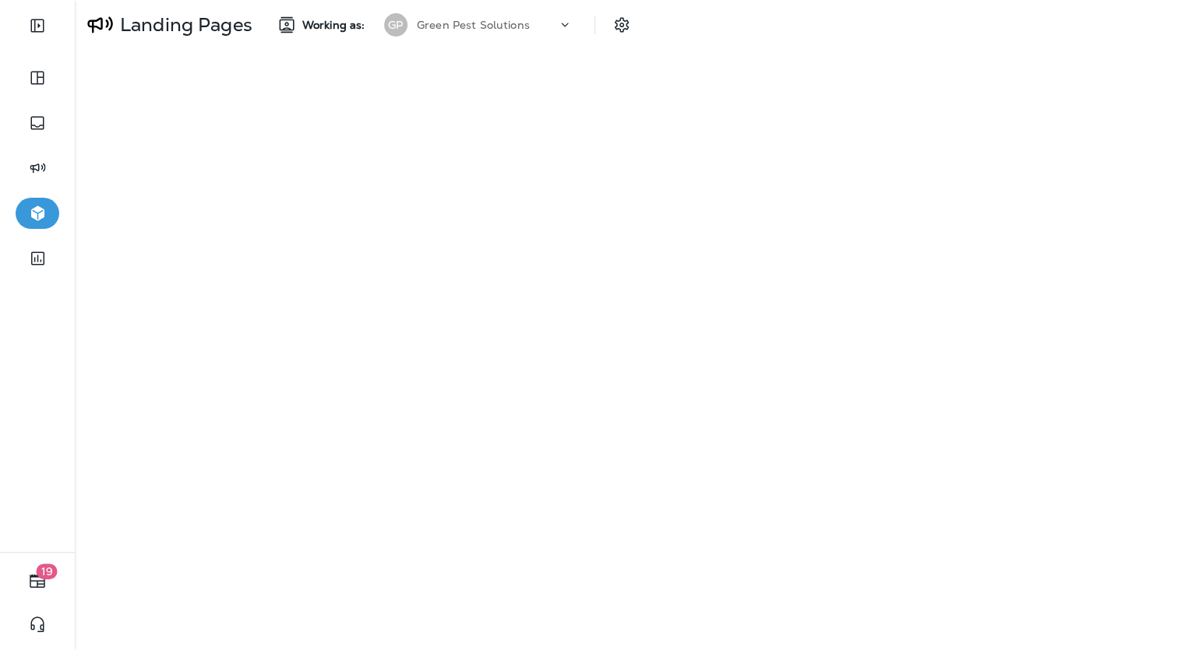
click at [557, 25] on div "Green Pest Solutions" at bounding box center [487, 24] width 140 height 23
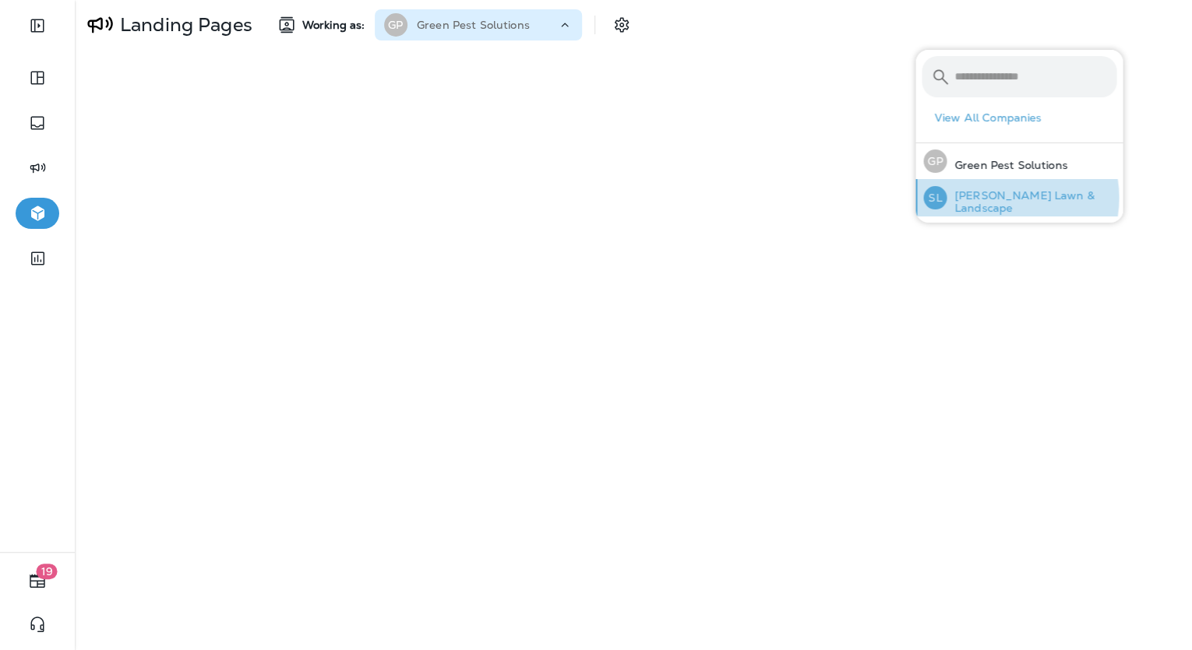
click at [999, 198] on p "Schendel Lawn & Landscape" at bounding box center [1031, 201] width 170 height 25
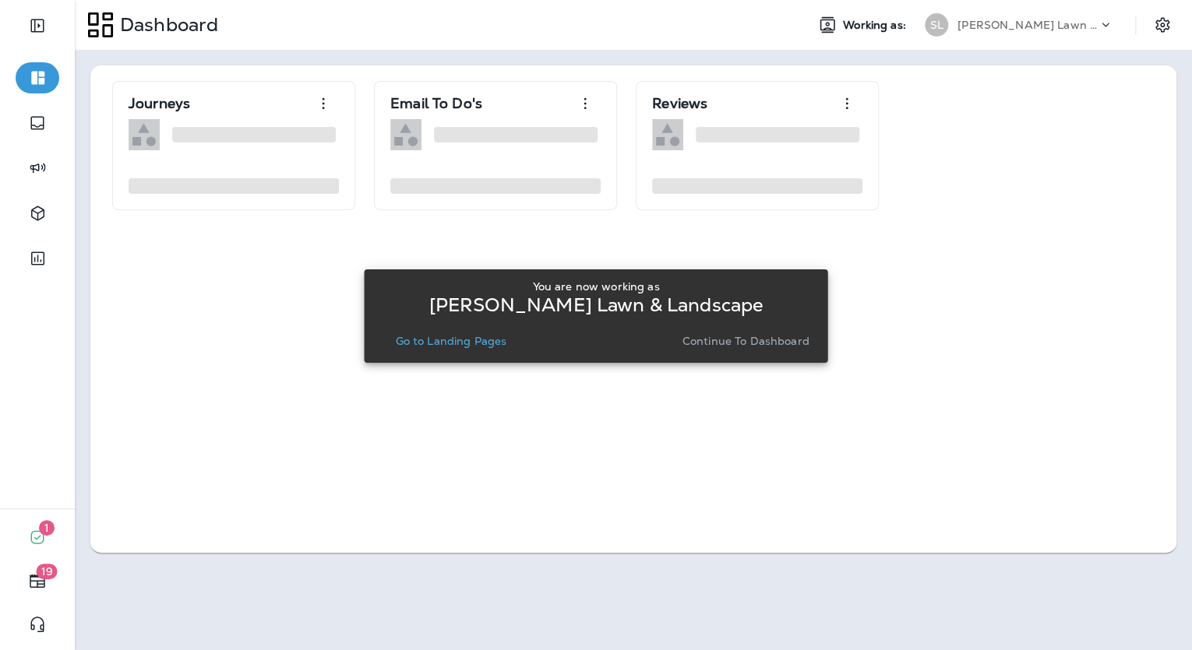
click at [798, 343] on p "Continue to Dashboard" at bounding box center [745, 341] width 127 height 12
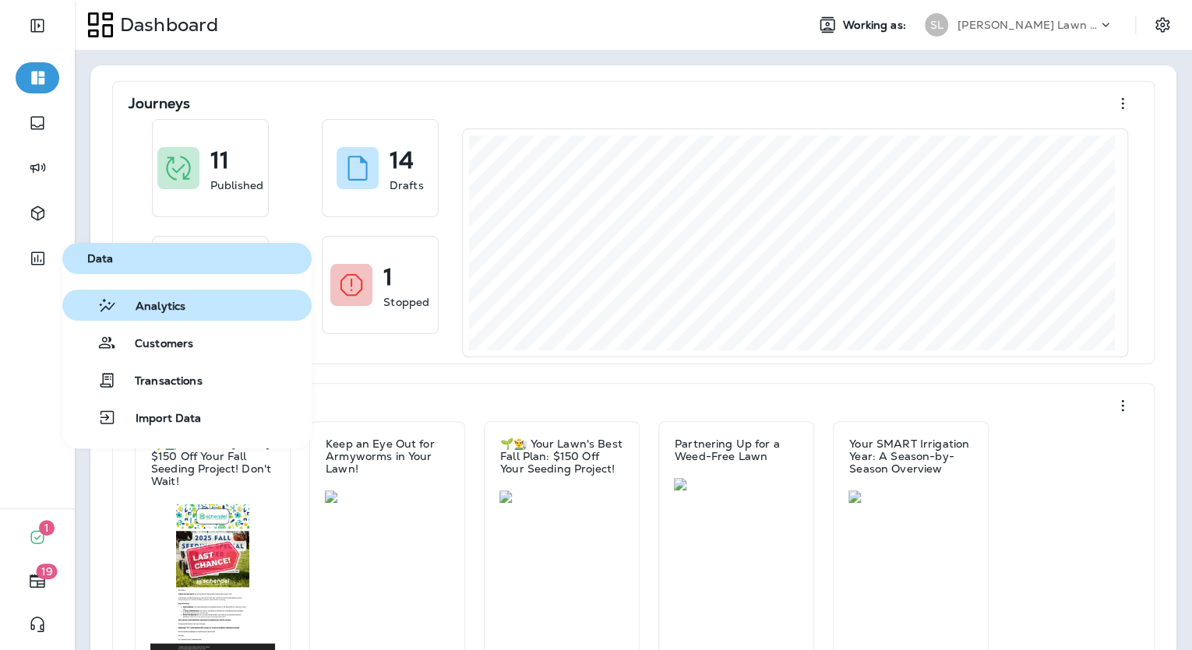
click at [124, 308] on span "Analytics" at bounding box center [151, 307] width 69 height 15
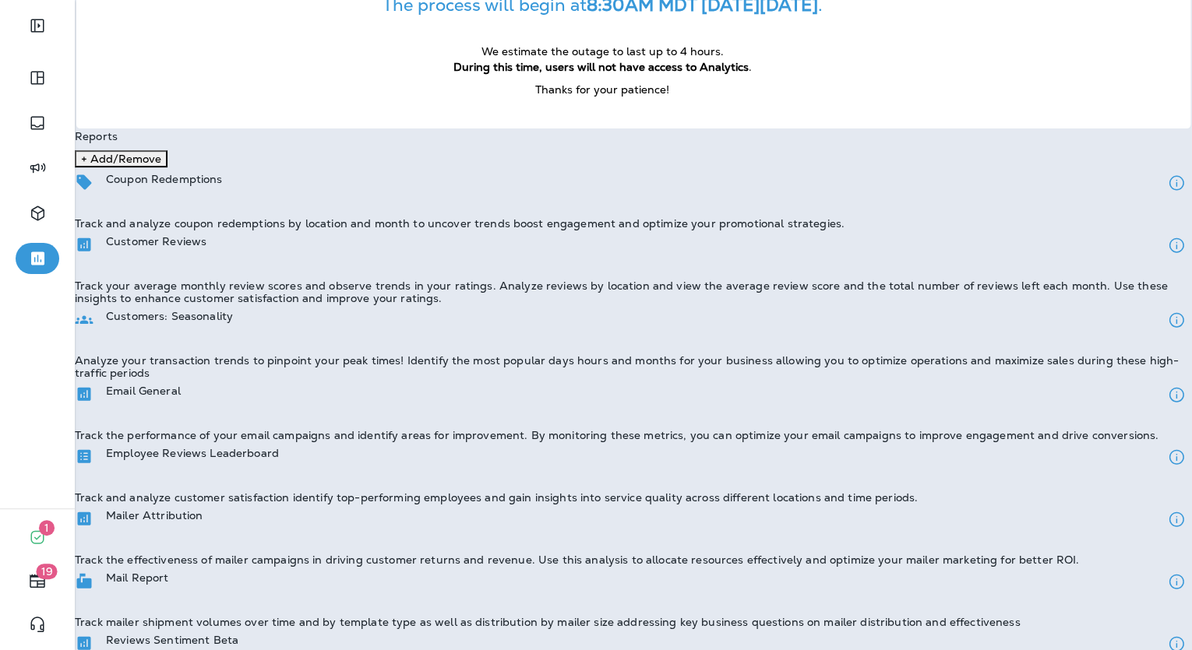
scroll to position [125, 0]
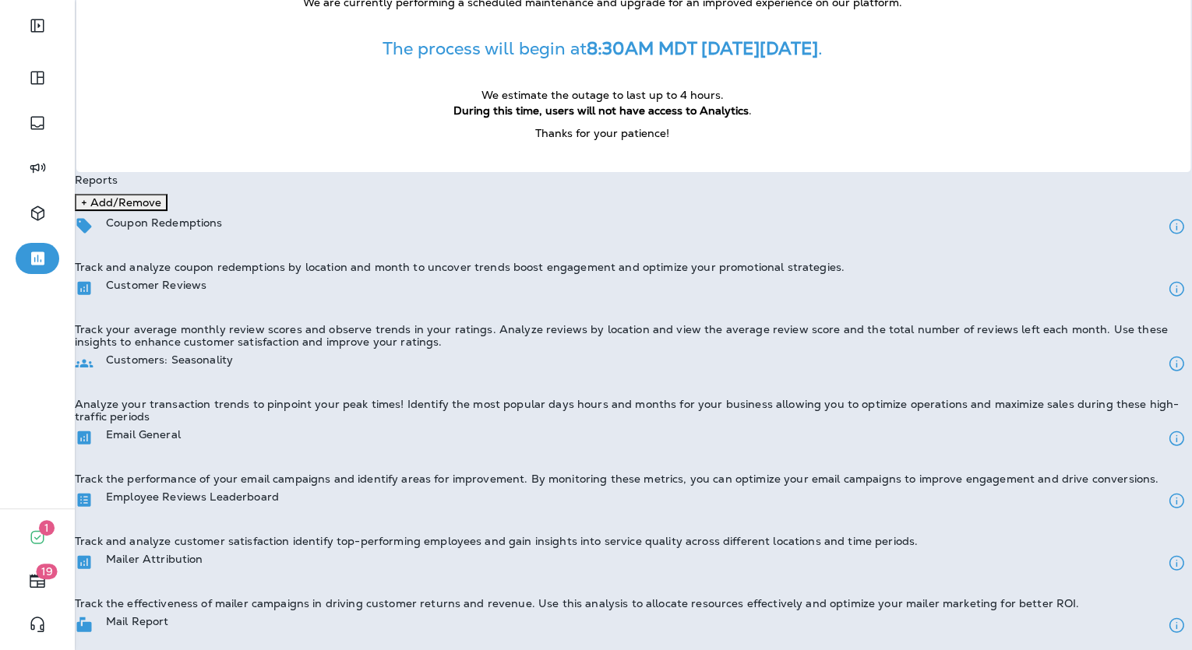
click at [181, 428] on p "Email General" at bounding box center [143, 434] width 75 height 12
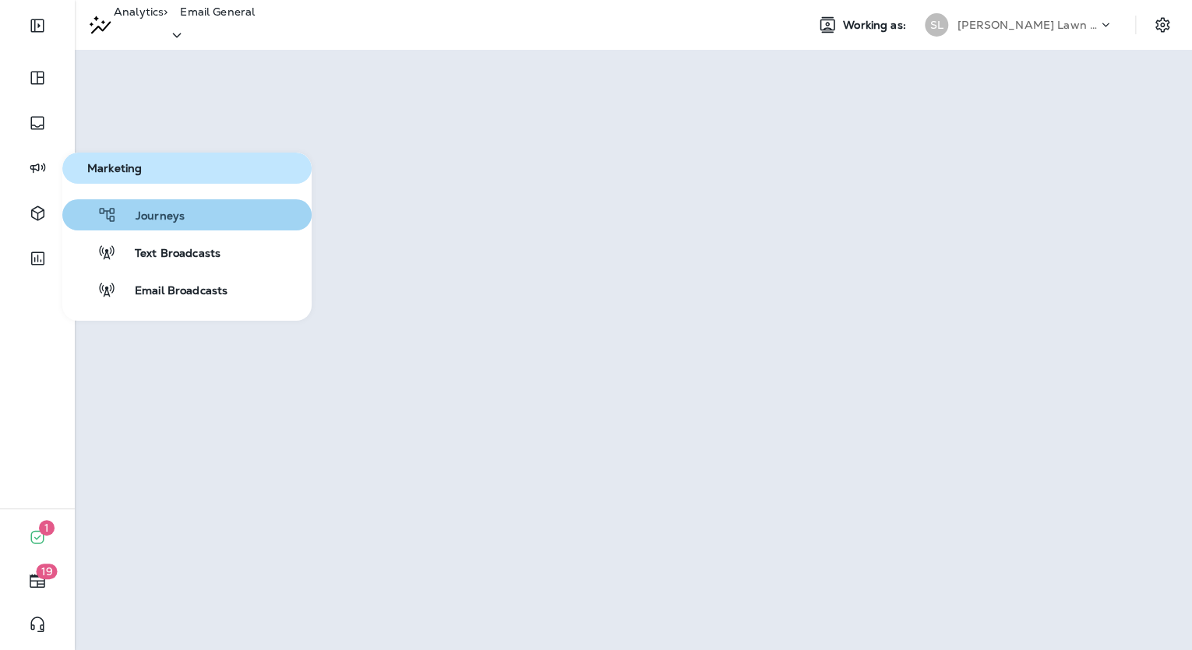
click at [118, 207] on div "Journeys" at bounding box center [127, 215] width 116 height 19
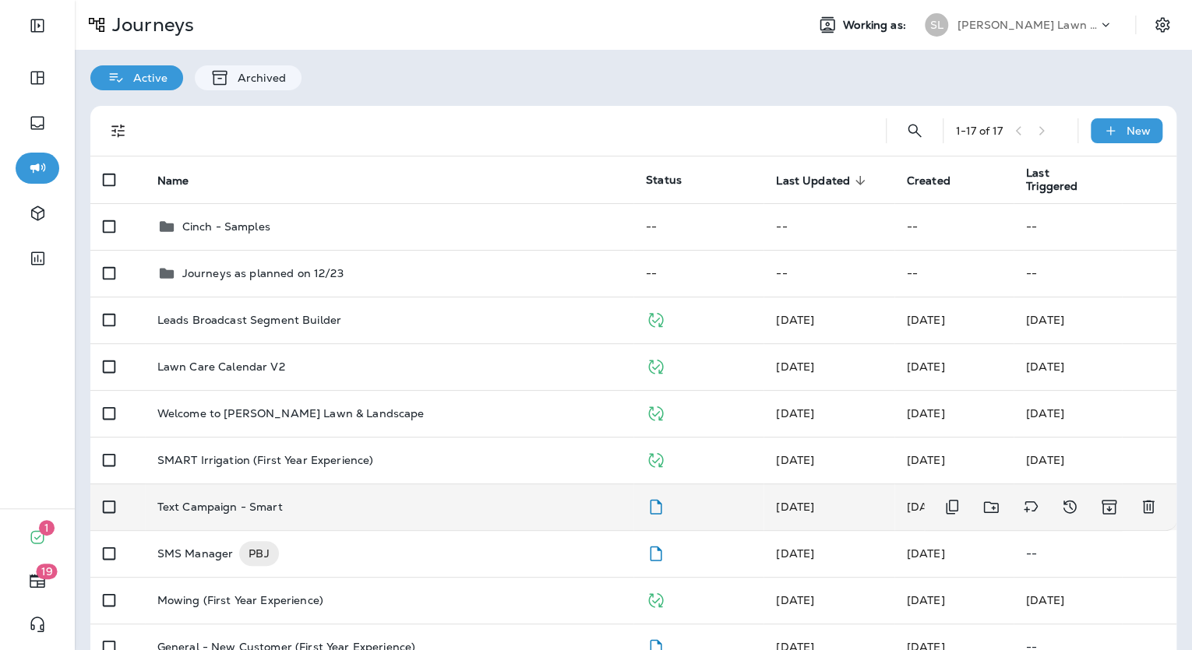
click at [259, 513] on p "Text Campaign - Smart" at bounding box center [219, 507] width 125 height 12
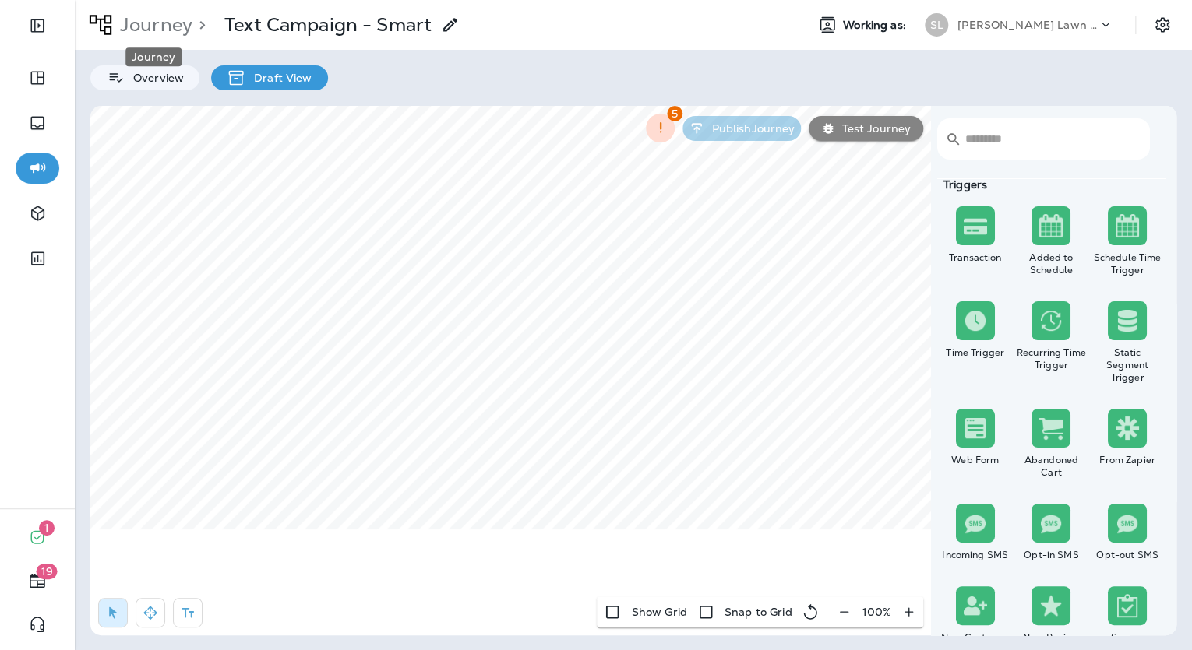
click at [176, 26] on p "Journey" at bounding box center [153, 24] width 79 height 23
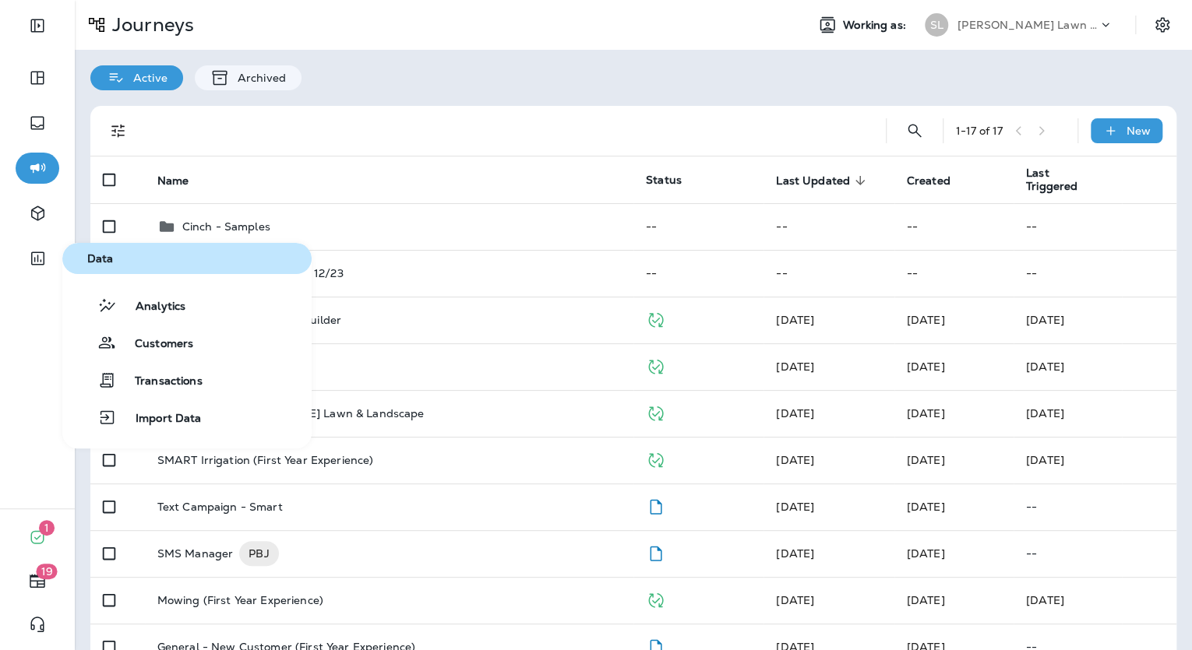
click at [170, 321] on div "Analytics Customers Transactions Import Data" at bounding box center [186, 361] width 249 height 143
click at [171, 317] on button "Analytics" at bounding box center [186, 305] width 249 height 31
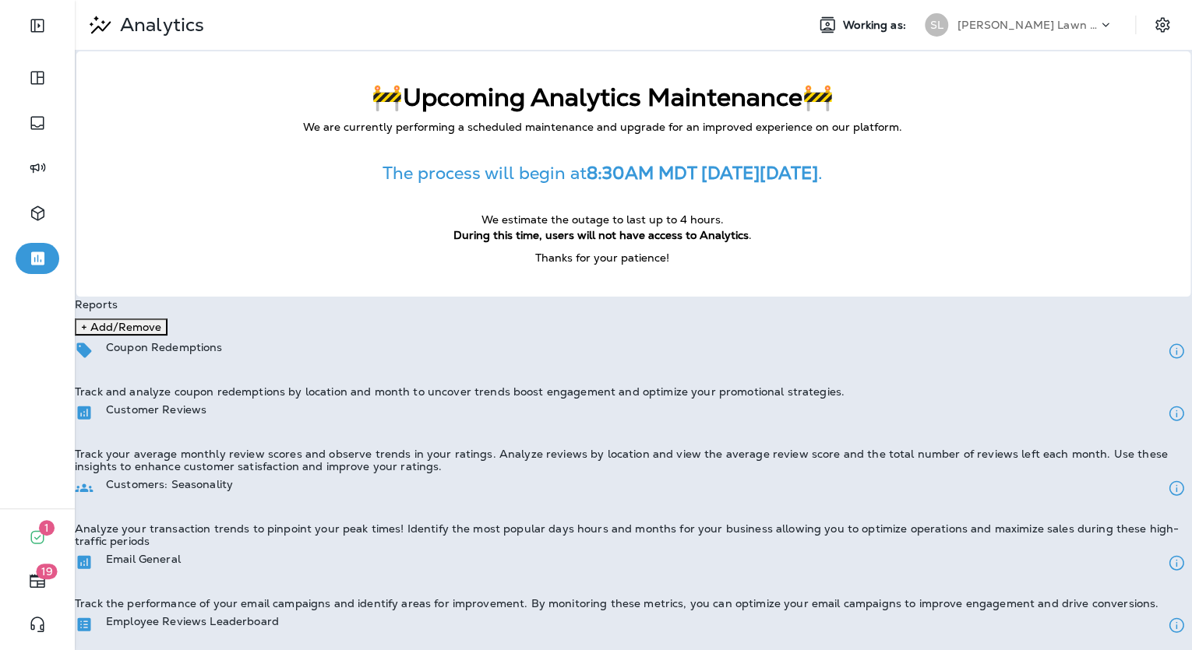
click at [185, 597] on p "Track the performance of your email campaigns and identify areas for improvemen…" at bounding box center [617, 603] width 1084 height 12
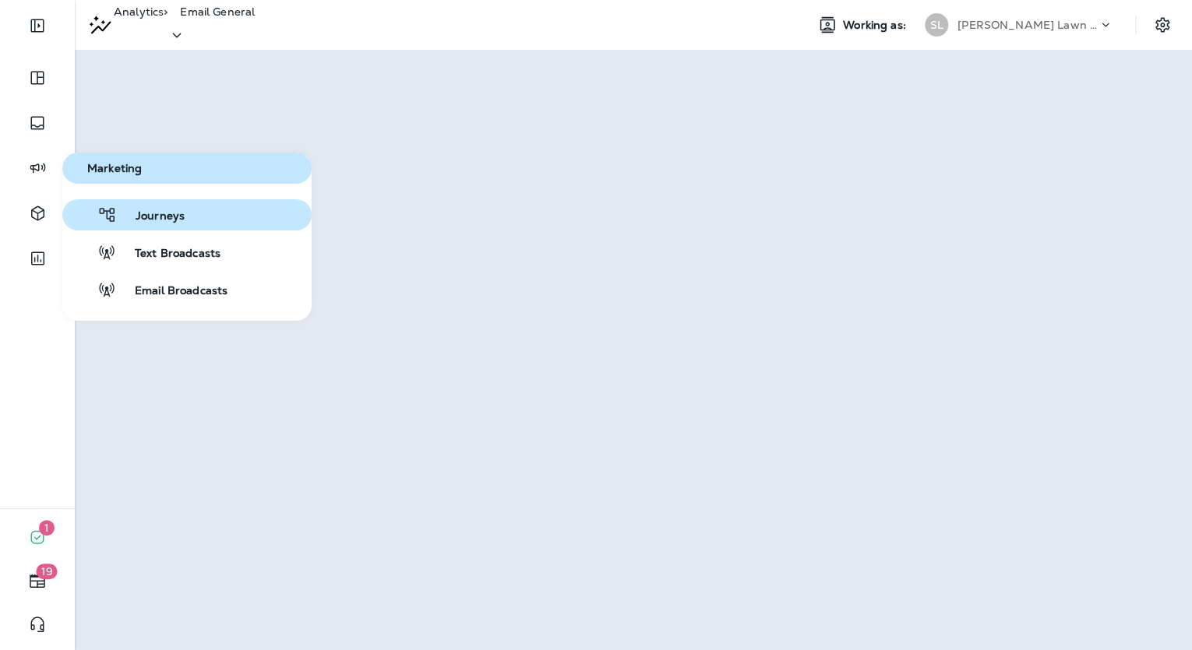
click at [198, 221] on button "Journeys" at bounding box center [186, 214] width 249 height 31
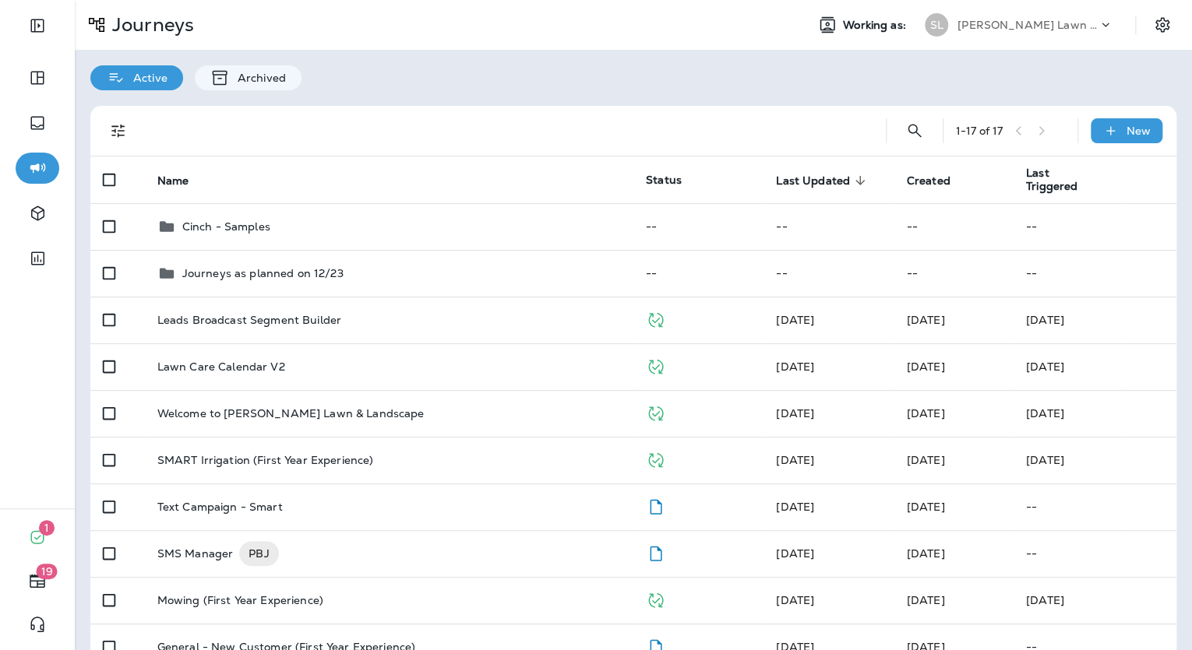
click at [118, 126] on icon "Filters" at bounding box center [117, 131] width 13 height 13
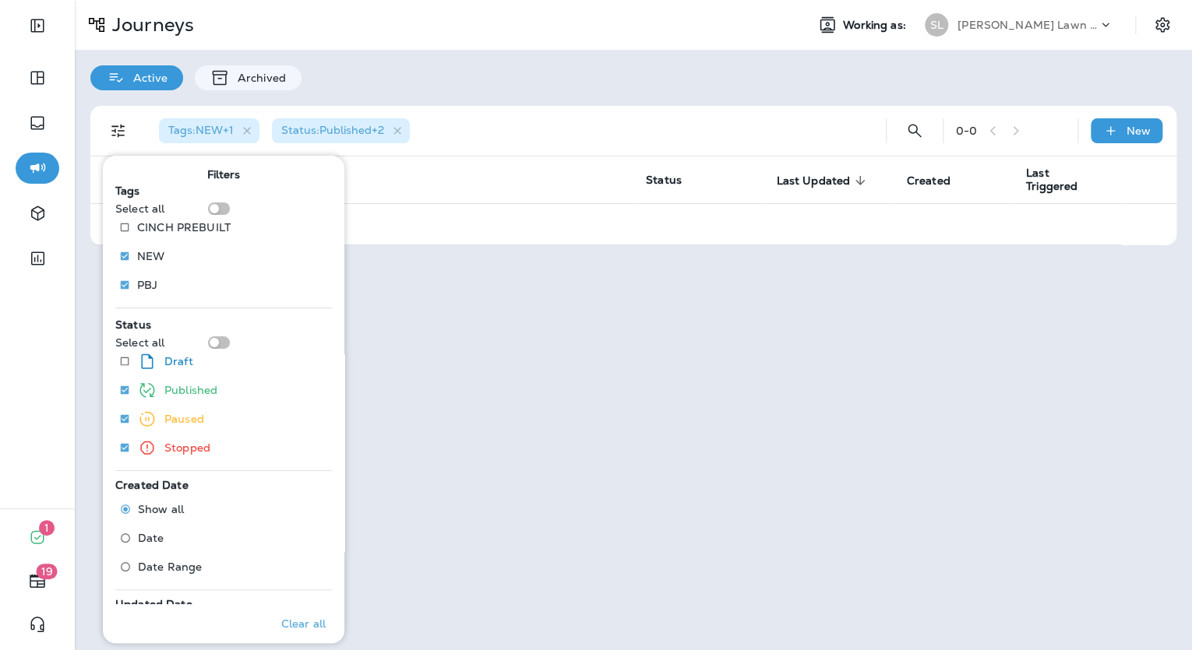
click at [523, 62] on div "Active Archived" at bounding box center [633, 70] width 1117 height 41
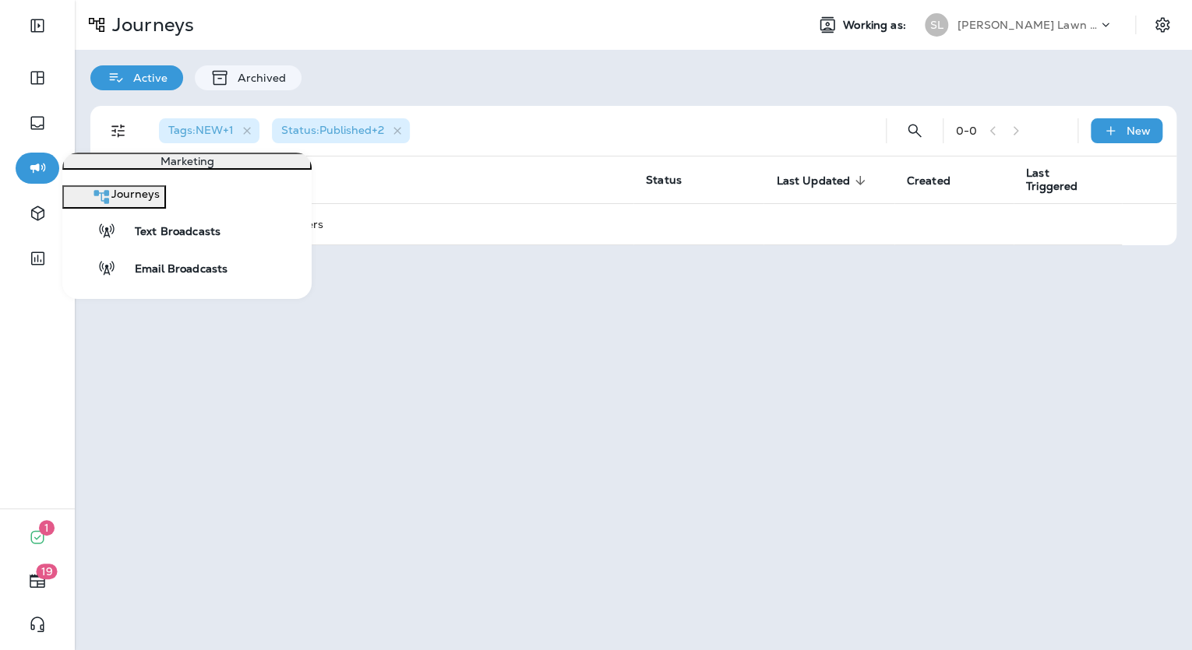
click at [37, 174] on icon "button" at bounding box center [37, 168] width 19 height 19
click at [160, 206] on span "Journeys" at bounding box center [135, 197] width 48 height 19
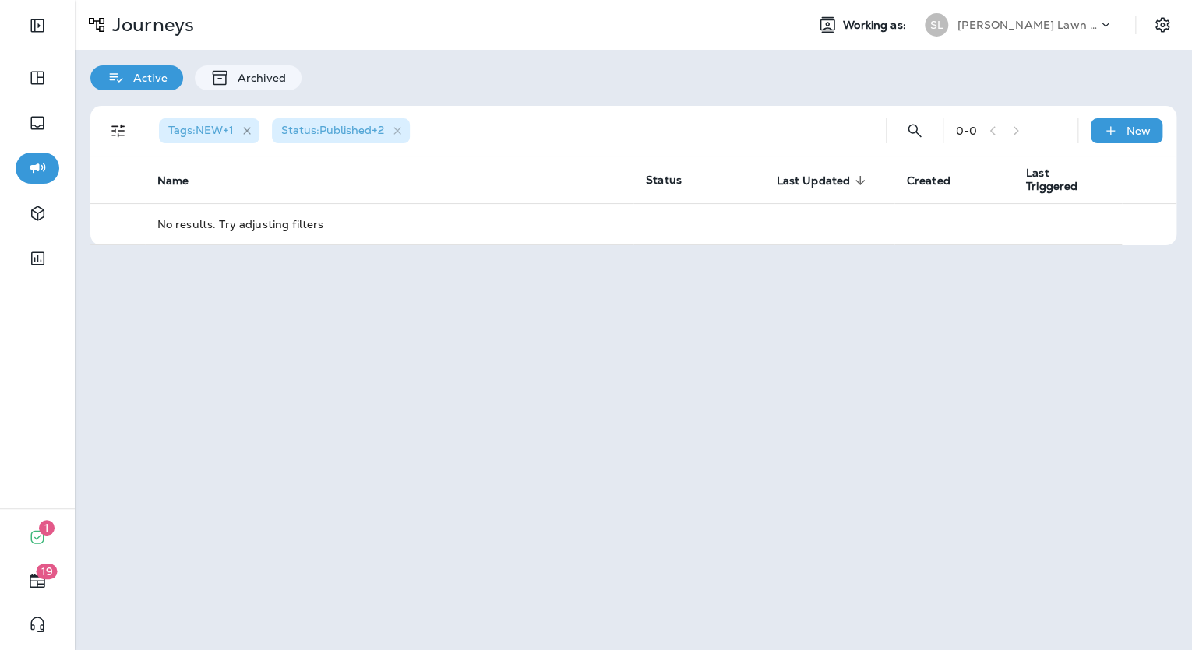
click at [249, 128] on icon "button" at bounding box center [247, 131] width 13 height 13
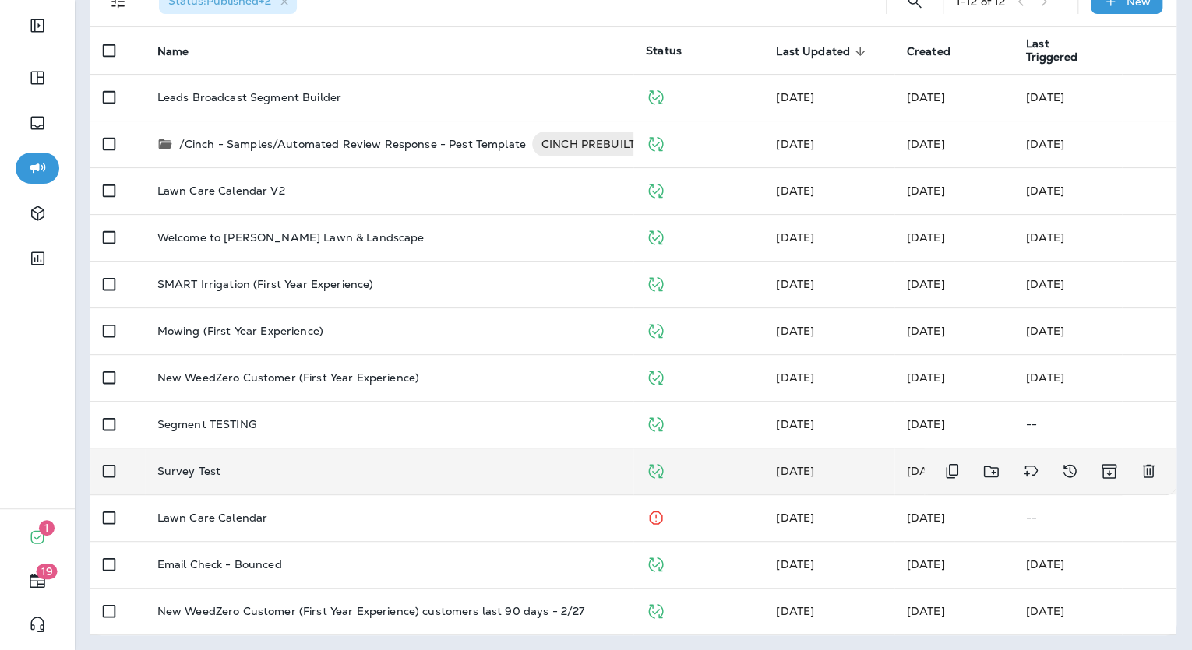
scroll to position [67, 0]
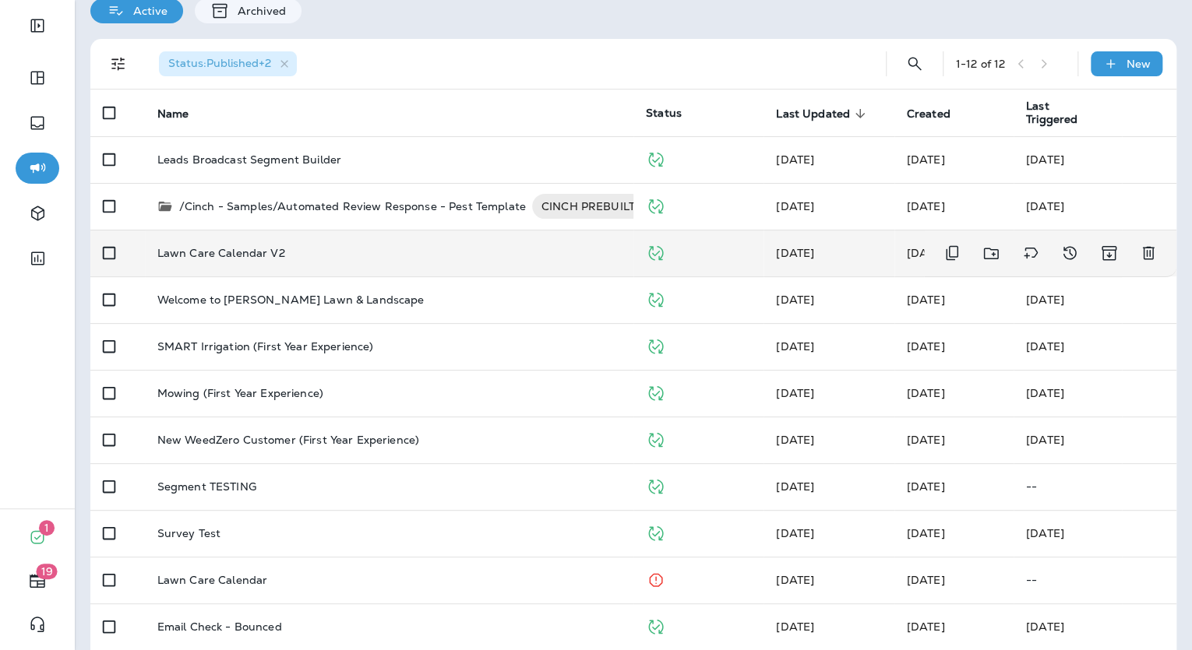
click at [259, 263] on td "Lawn Care Calendar V2" at bounding box center [389, 253] width 488 height 47
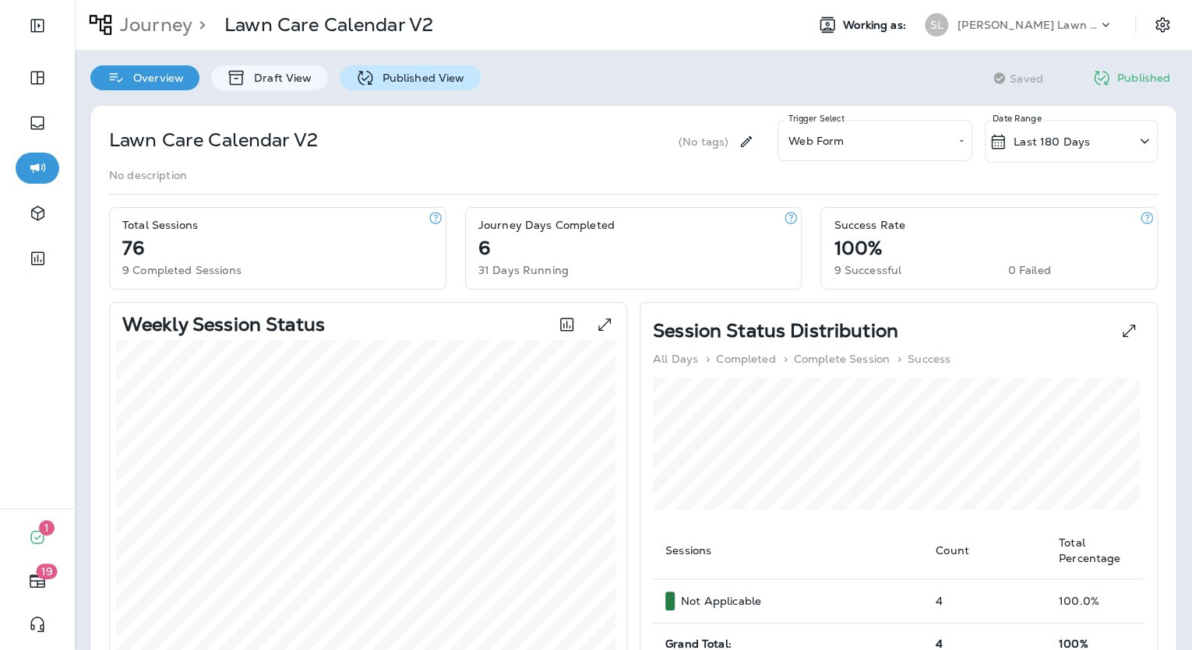
click at [430, 83] on p "Published View" at bounding box center [420, 78] width 90 height 12
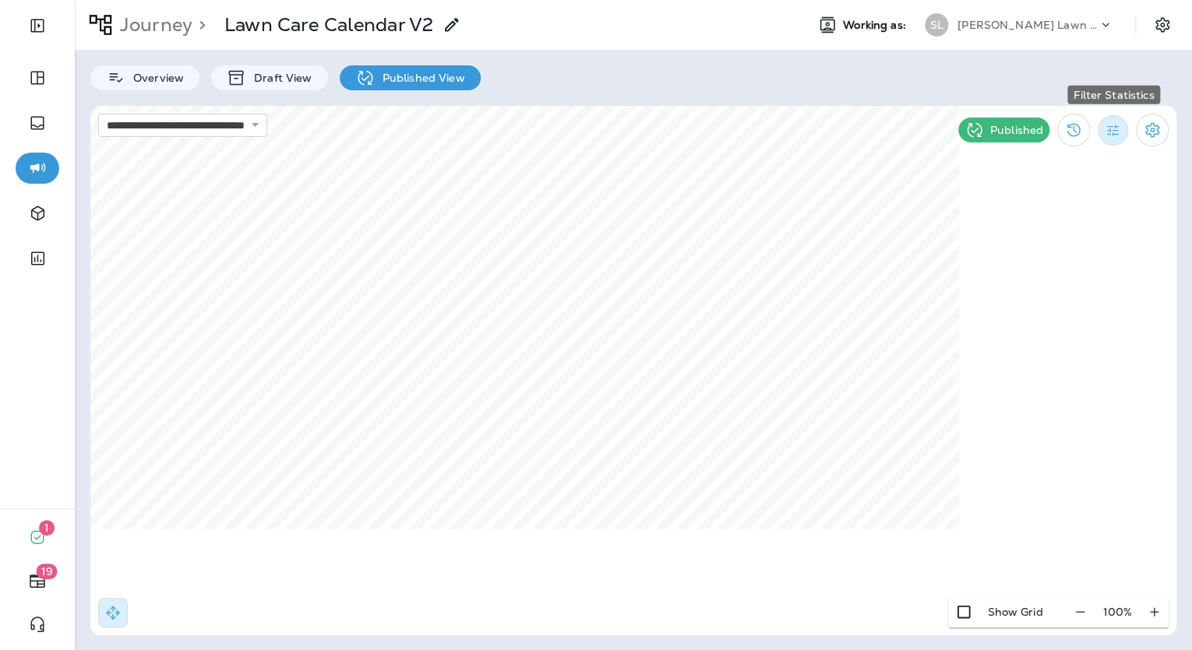
click at [1112, 135] on icon "Filter Statistics" at bounding box center [1113, 130] width 16 height 16
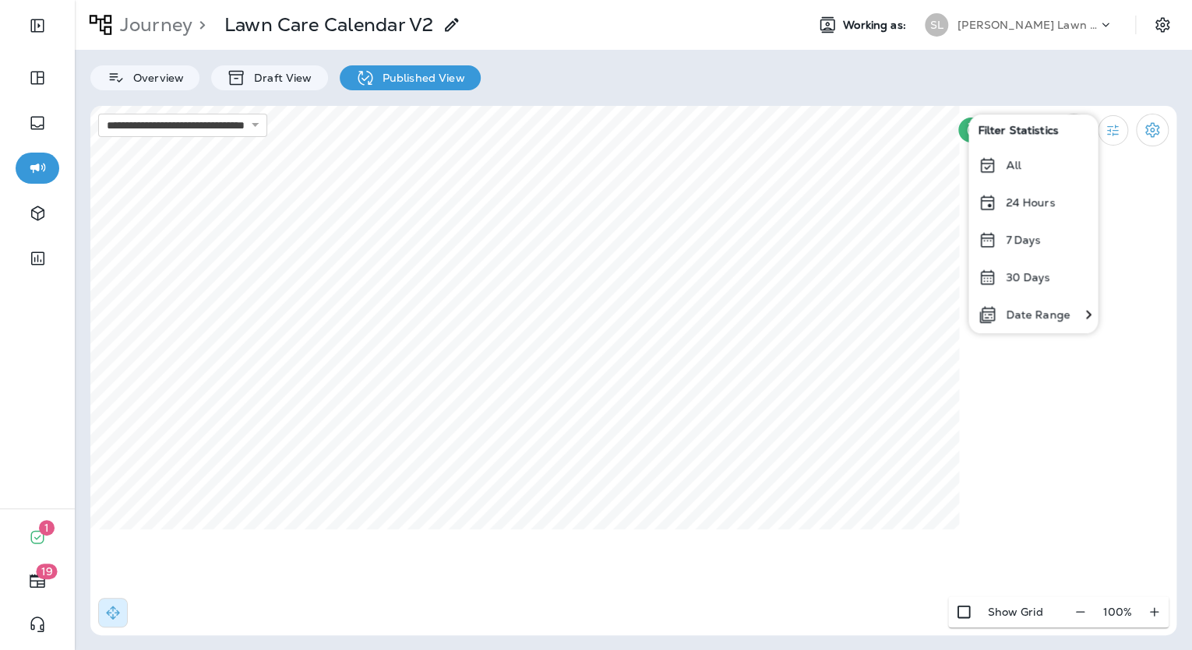
click at [1036, 264] on div "30 Days" at bounding box center [1032, 277] width 129 height 37
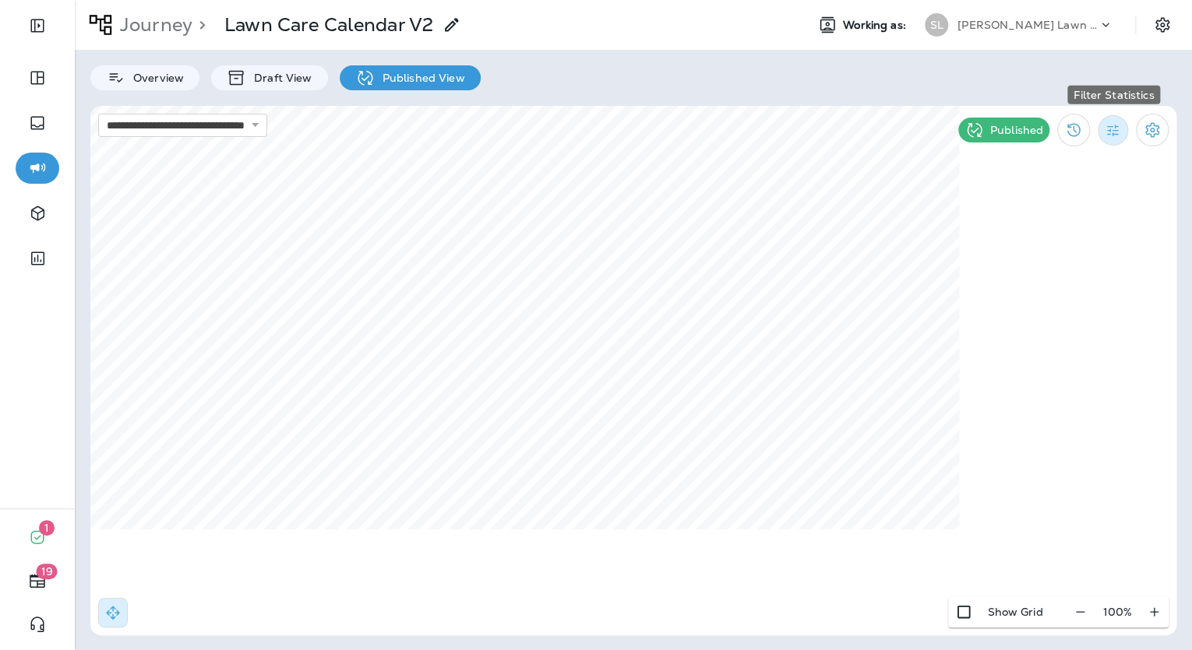
click at [1112, 131] on icon "Filter Statistics" at bounding box center [1113, 130] width 16 height 16
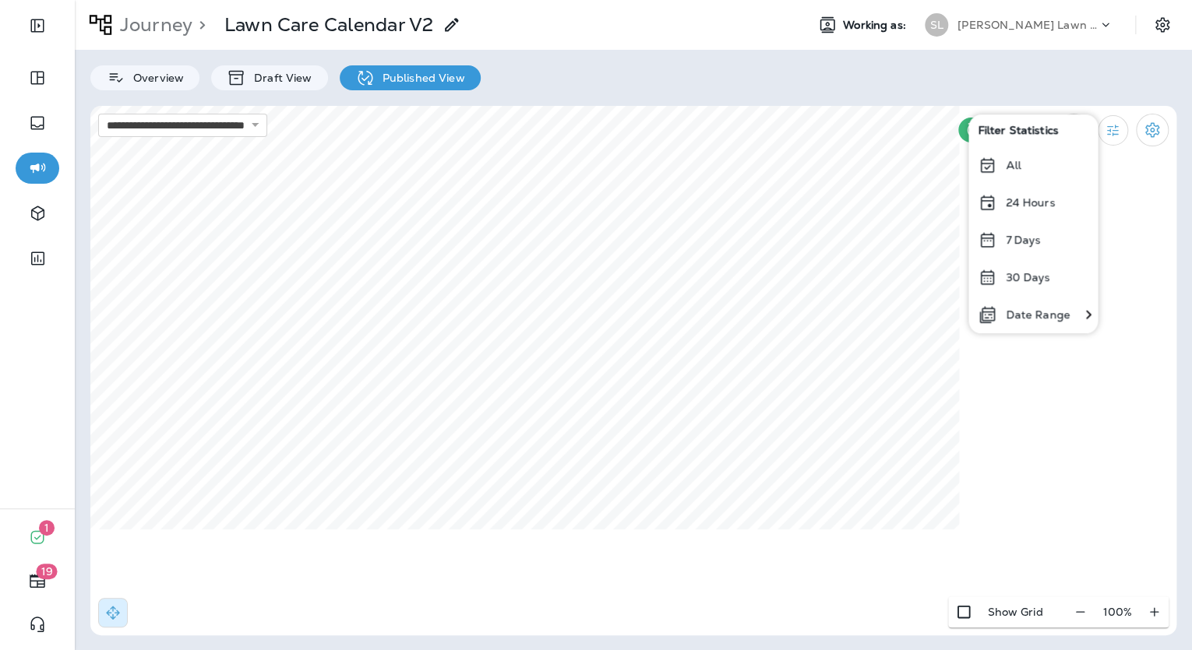
click at [1019, 271] on p "30 Days" at bounding box center [1028, 277] width 44 height 12
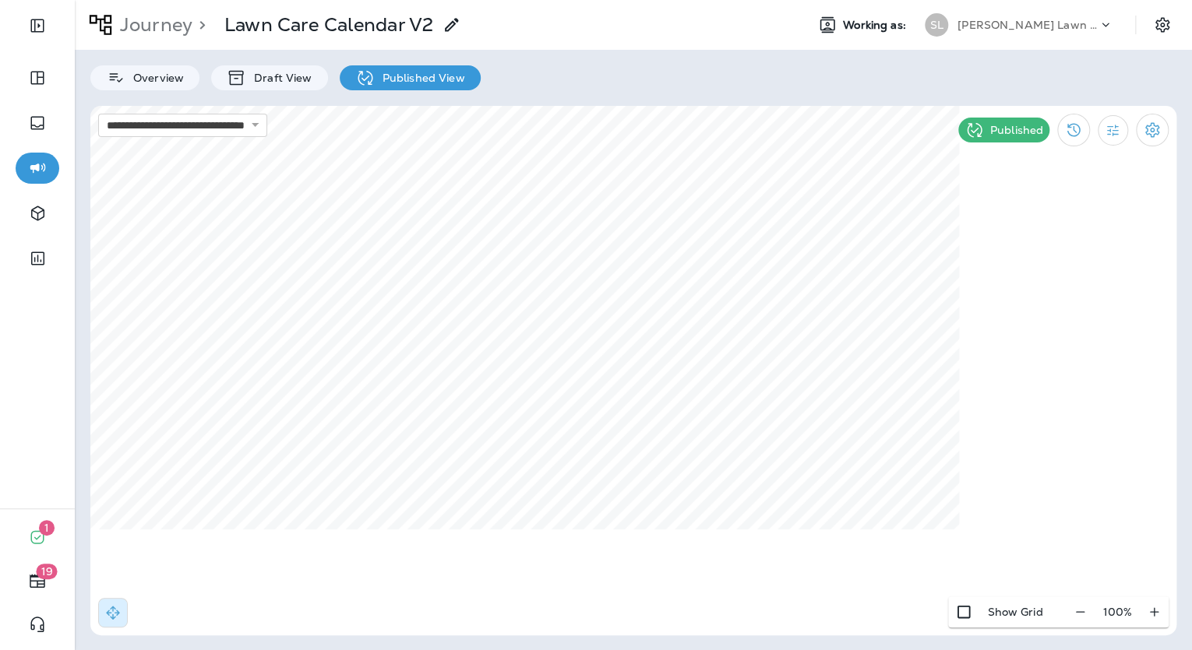
click at [1077, 24] on p "Schendel Lawn & Landscape" at bounding box center [1027, 25] width 140 height 12
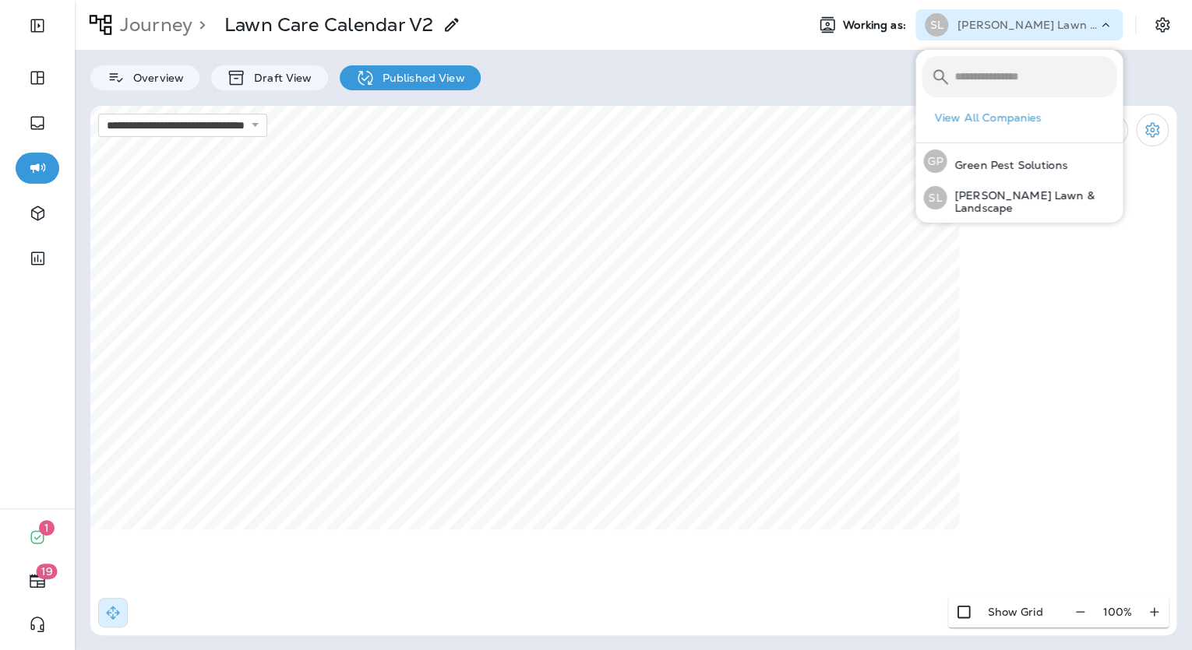
click at [631, 62] on div "Overview Draft View Published View" at bounding box center [633, 70] width 1117 height 41
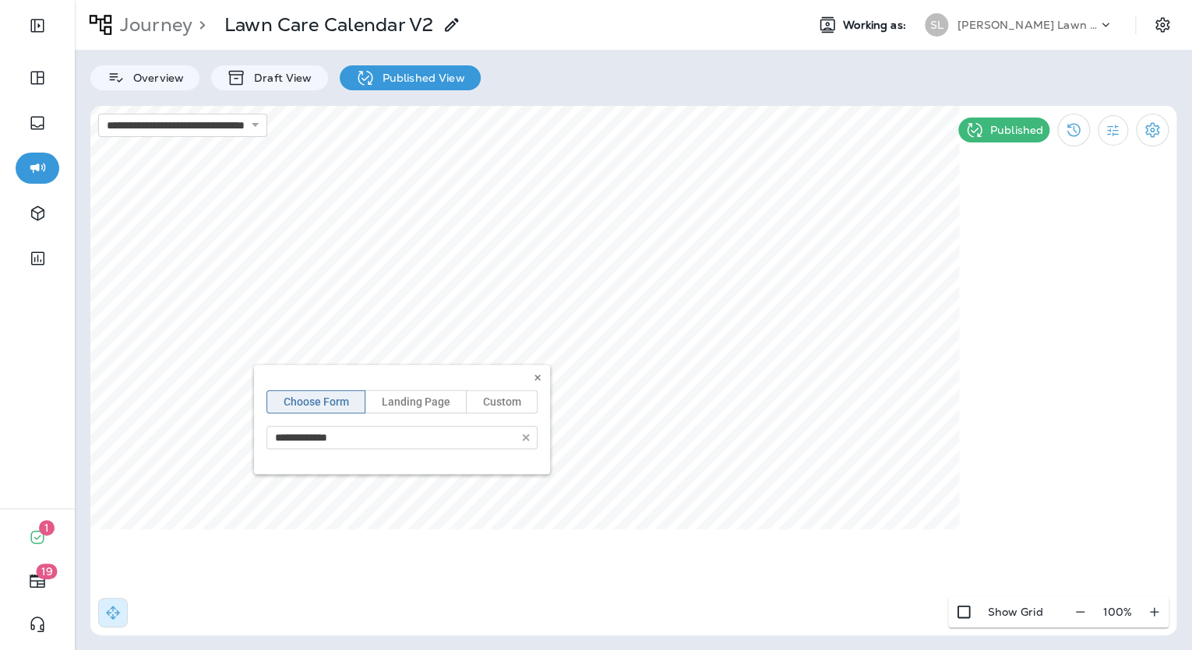
type input "**********"
click at [536, 377] on icon at bounding box center [537, 377] width 9 height 9
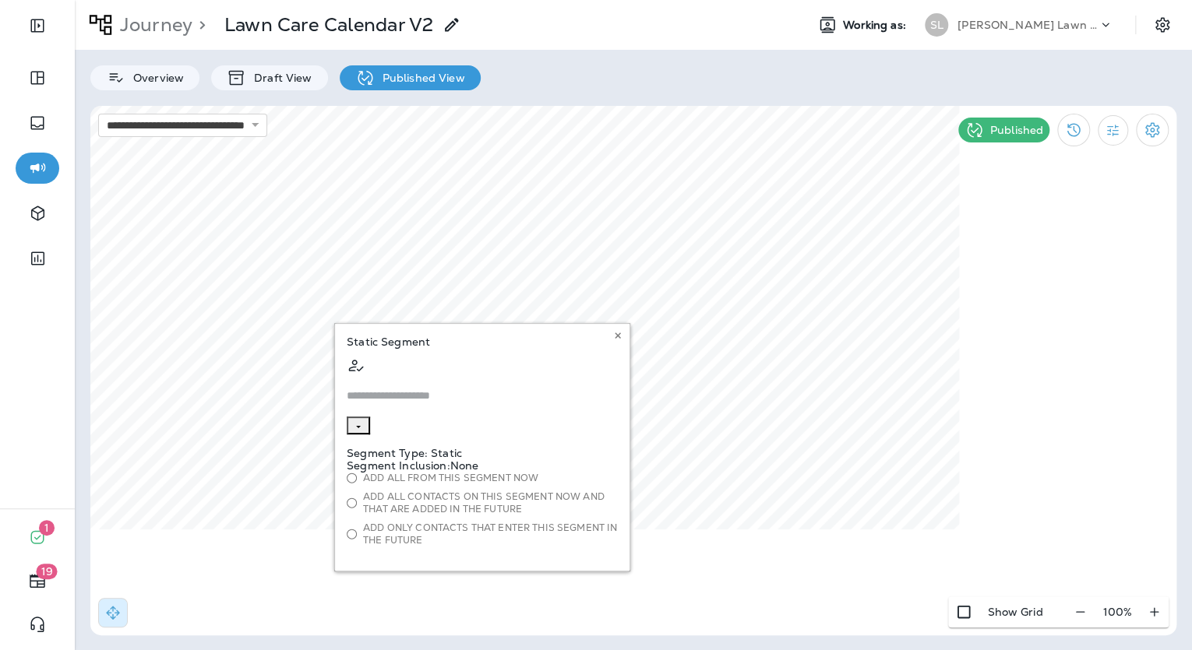
type input "**********"
click at [613, 340] on button at bounding box center [617, 335] width 17 height 17
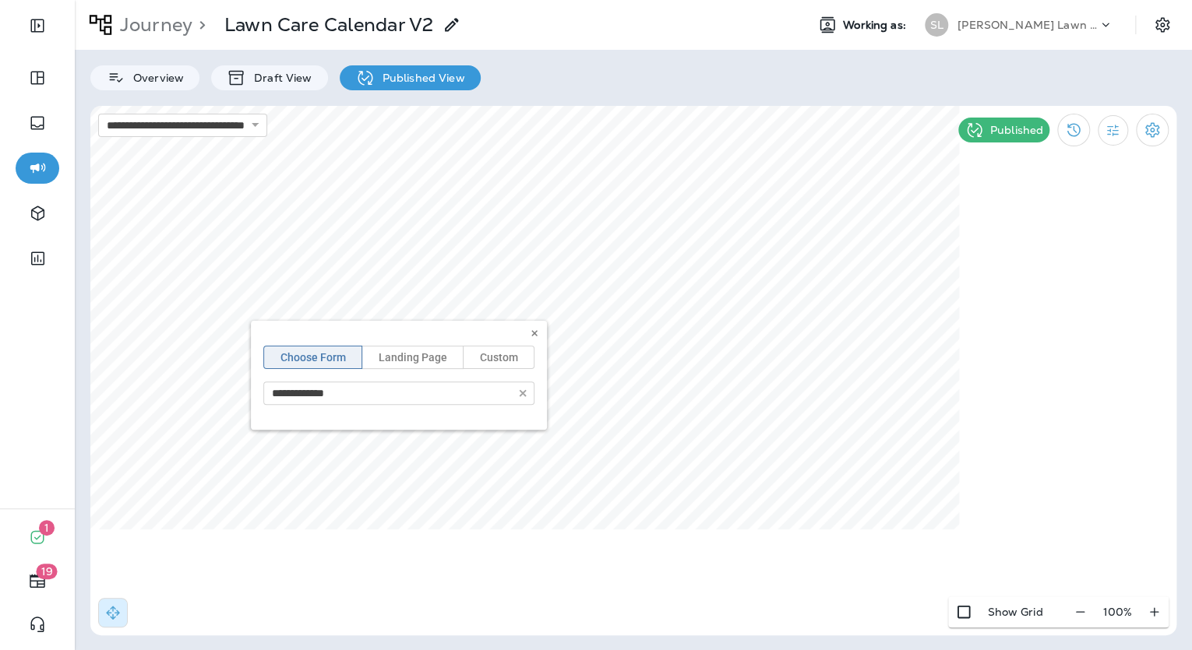
type input "**********"
click at [391, 400] on div "**********" at bounding box center [399, 375] width 296 height 109
click at [530, 333] on icon at bounding box center [534, 333] width 9 height 9
click at [111, 33] on icon at bounding box center [100, 25] width 26 height 26
click at [152, 29] on p "Journey" at bounding box center [153, 24] width 79 height 23
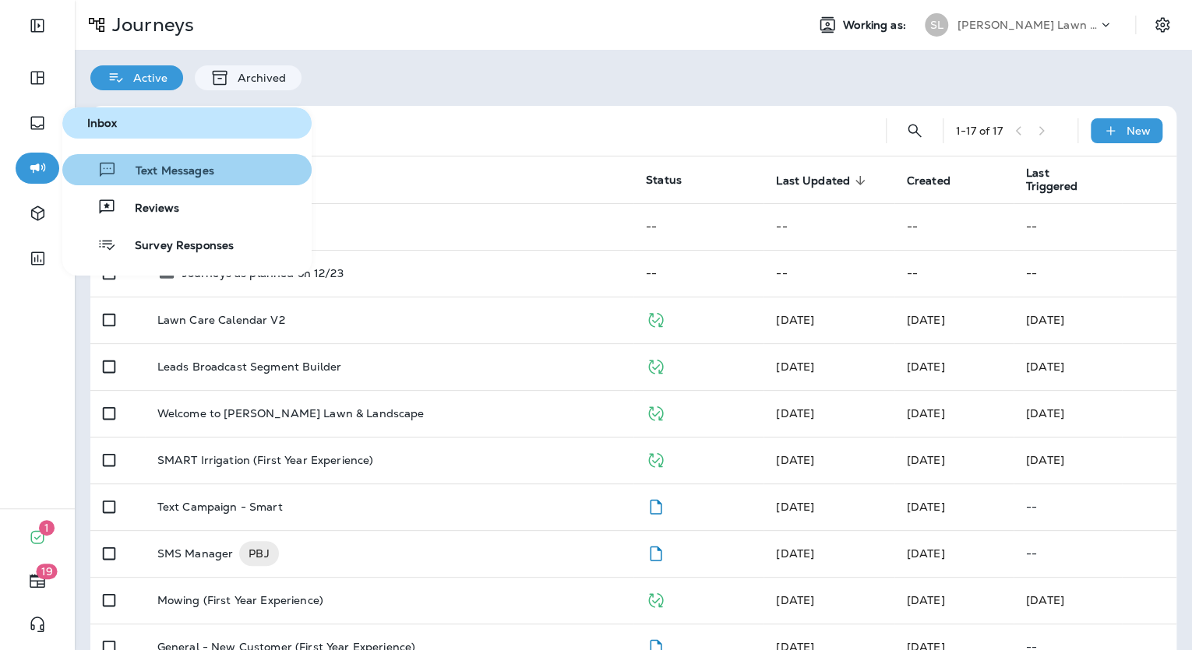
click at [135, 168] on span "Text Messages" at bounding box center [165, 171] width 97 height 15
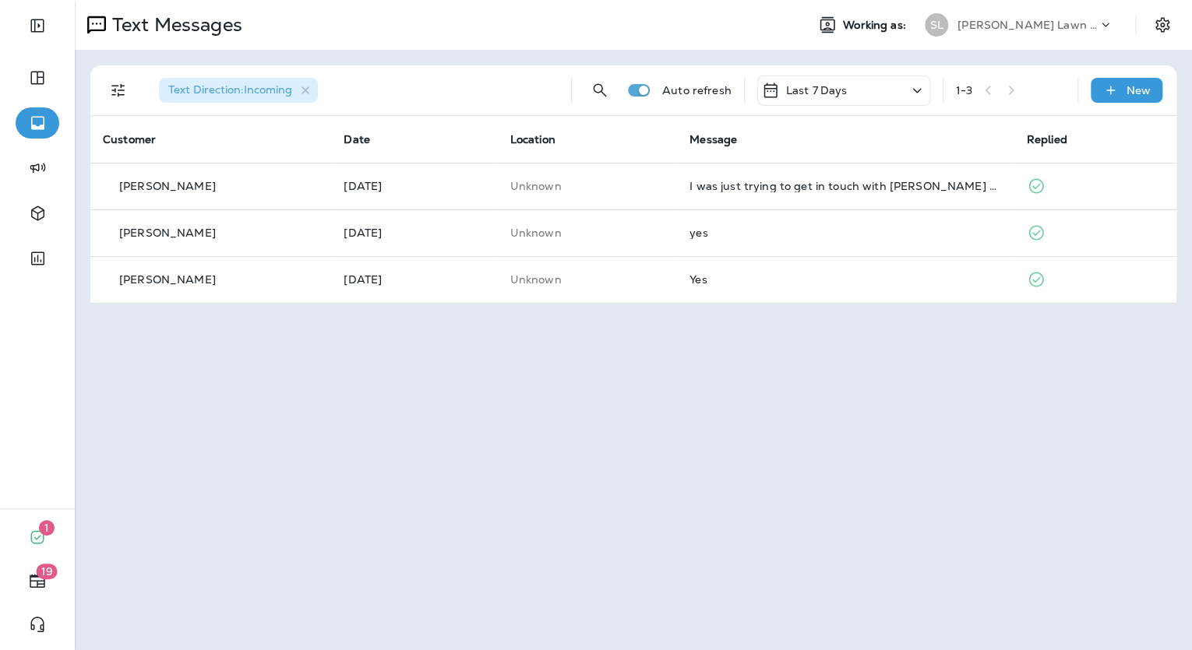
click at [876, 84] on div "Last 7 Days" at bounding box center [843, 91] width 173 height 30
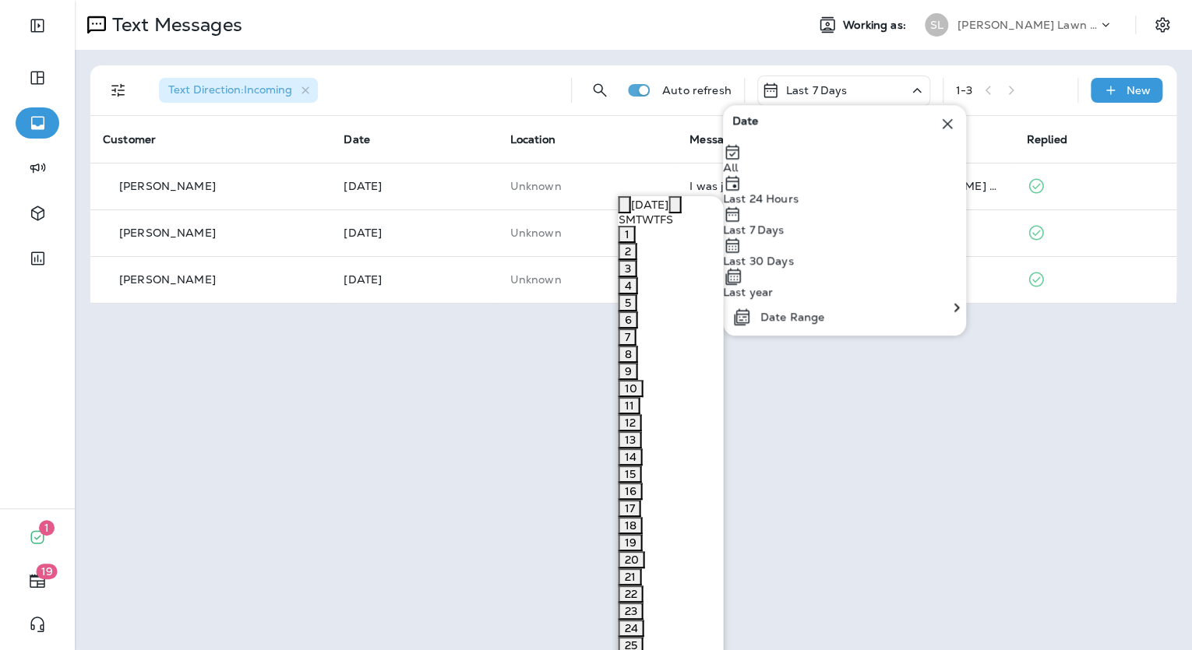
click at [920, 506] on div "Text Messages Working as: SL Schendel Lawn & Landscape Text Direction : Incomin…" at bounding box center [633, 325] width 1117 height 650
click at [999, 519] on div "Text Messages Working as: SL Schendel Lawn & Landscape Text Direction : Incomin…" at bounding box center [633, 325] width 1117 height 650
click at [990, 58] on div "Text Direction : Incoming Auto refresh Last 7 Days 1 - 3 New Customer Date Loca…" at bounding box center [633, 185] width 1117 height 270
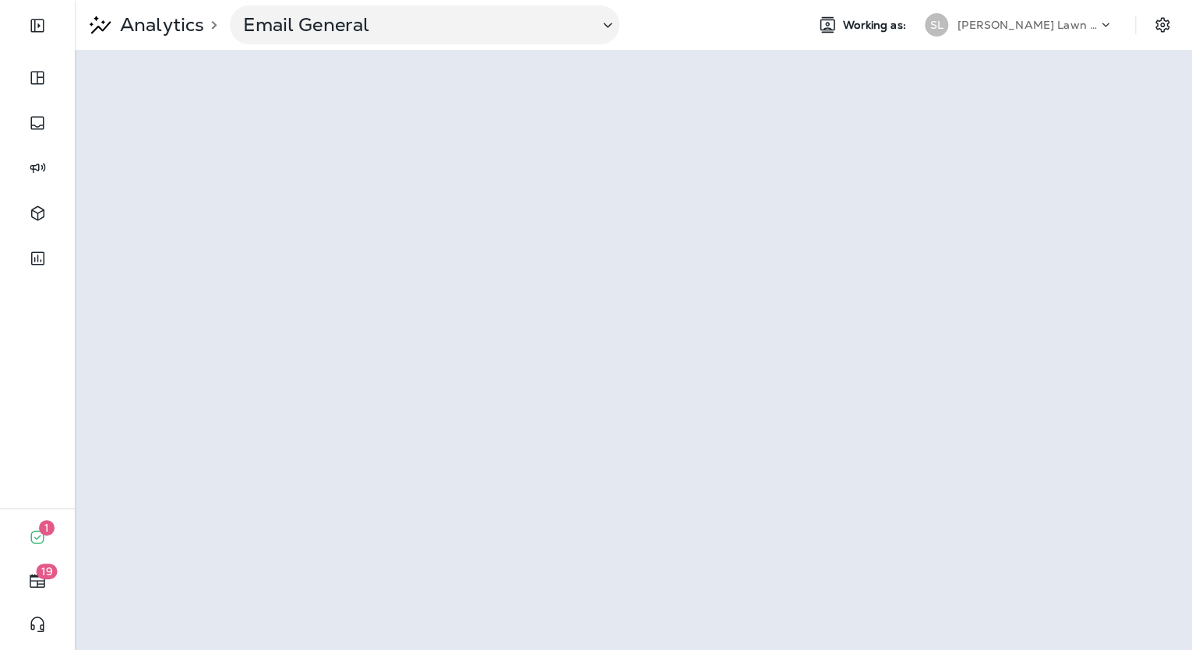
click at [987, 25] on p "[PERSON_NAME] Lawn & Landscape" at bounding box center [1027, 25] width 140 height 12
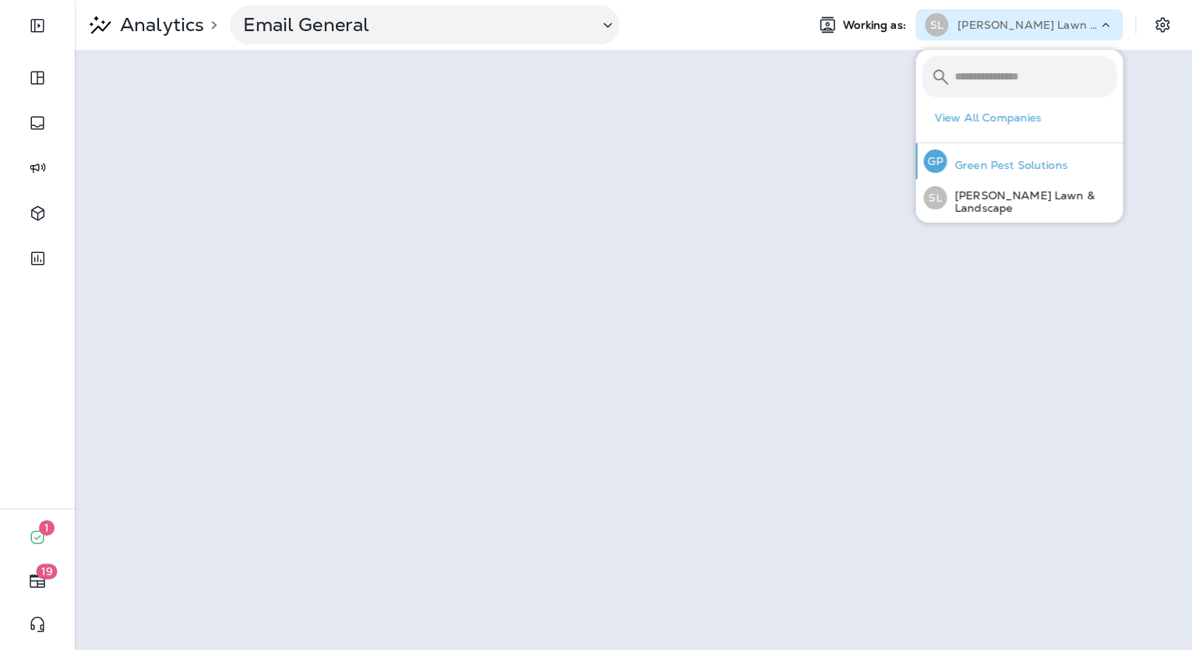
click at [1017, 155] on div "GP Green Pest Solutions" at bounding box center [995, 161] width 157 height 36
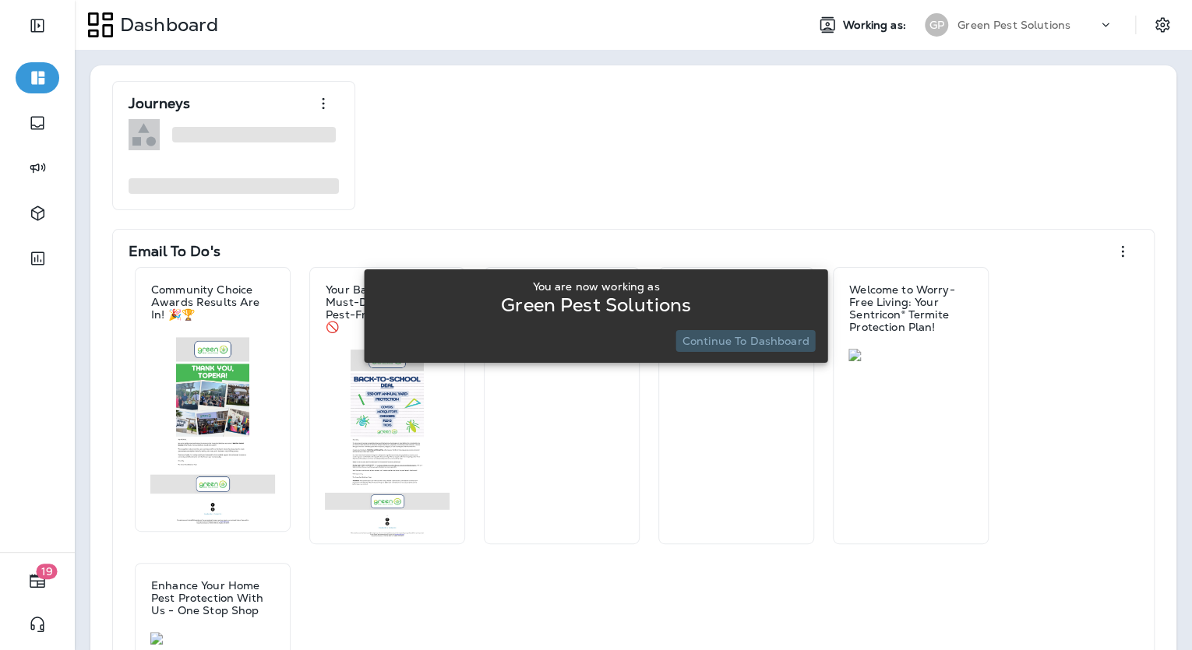
click at [771, 335] on p "Continue to Dashboard" at bounding box center [745, 341] width 127 height 12
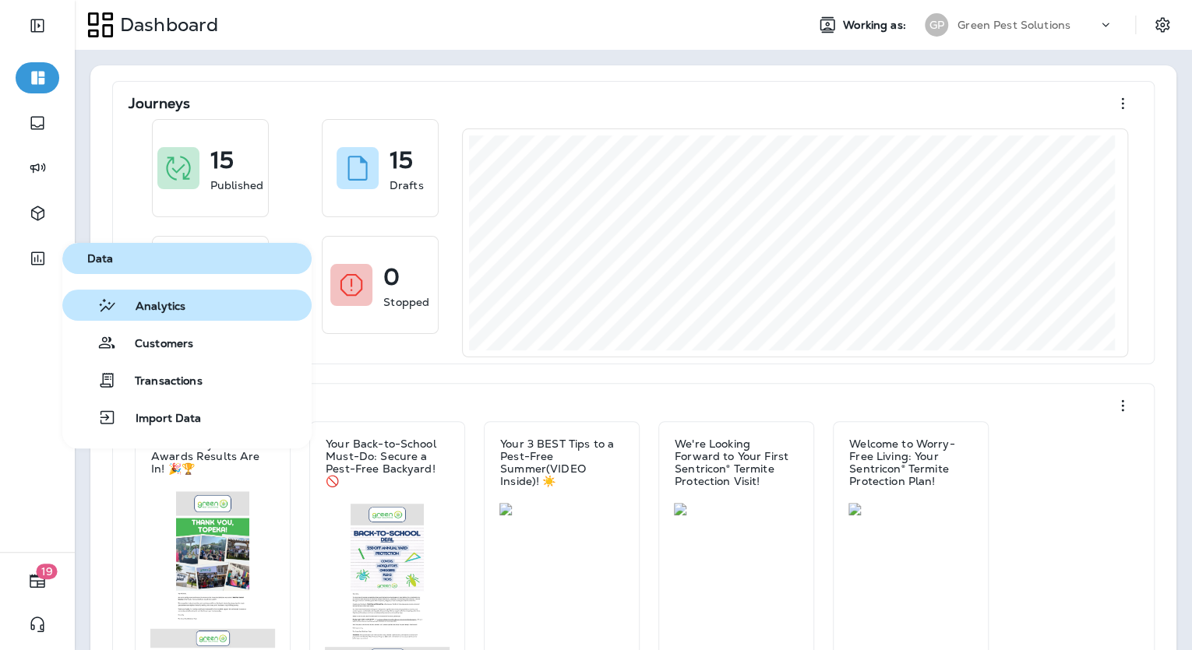
click at [113, 314] on icon "button" at bounding box center [106, 305] width 19 height 19
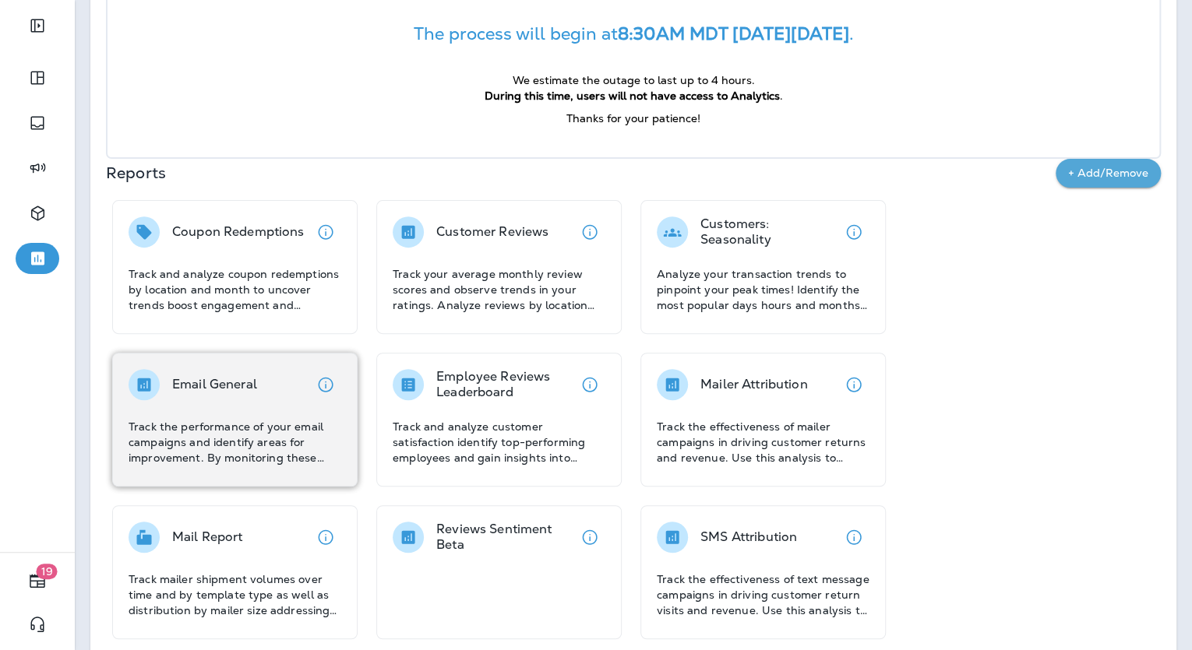
scroll to position [187, 0]
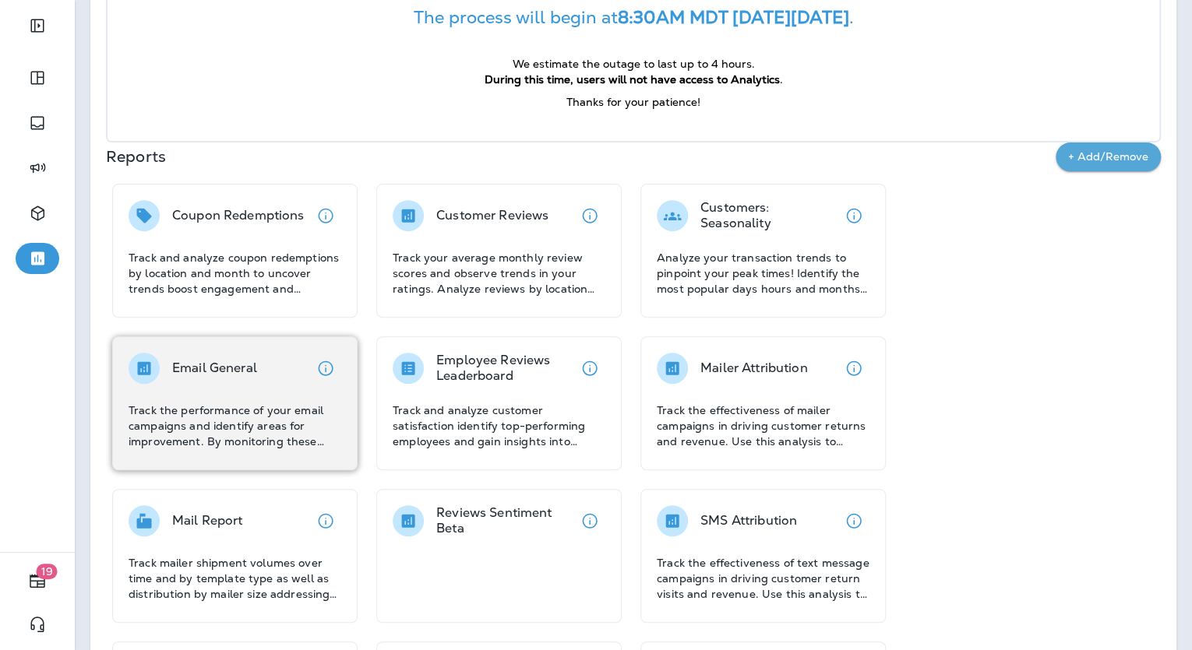
click at [245, 374] on p "Email General" at bounding box center [214, 369] width 85 height 16
